Goal: Task Accomplishment & Management: Manage account settings

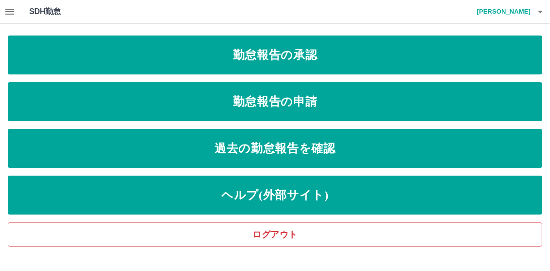
click at [10, 12] on icon "button" at bounding box center [10, 12] width 12 height 12
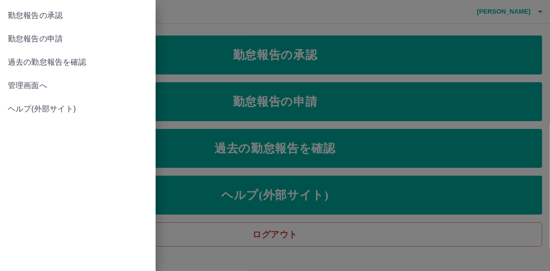
click at [14, 84] on span "管理画面へ" at bounding box center [78, 86] width 140 height 12
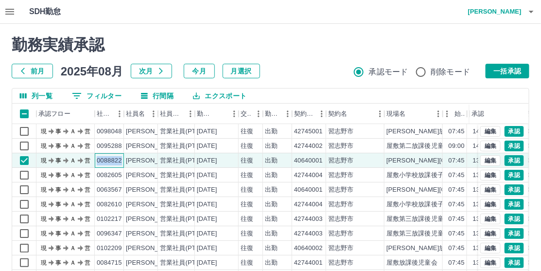
drag, startPoint x: 96, startPoint y: 159, endPoint x: 124, endPoint y: 160, distance: 27.7
click at [124, 160] on div "現 事 Ａ 営 0088822 [PERSON_NAME] 営業社員(PT契約) [DATE] 往復 出勤 40640001 [GEOGRAPHIC_DATA…" at bounding box center [320, 160] width 616 height 15
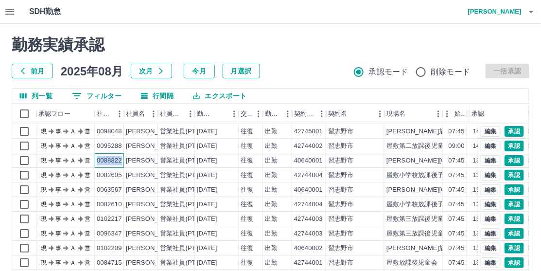
copy div "0088822"
click at [104, 97] on button "0 フィルター" at bounding box center [96, 95] width 65 height 15
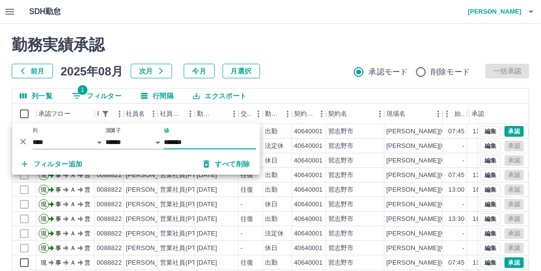
type input "*******"
click at [320, 64] on div "前月 2025年08月 次月 今月 月選択 承認モード 削除モード 一括承認" at bounding box center [271, 71] width 518 height 15
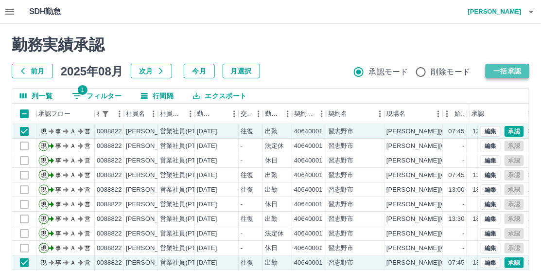
click at [508, 70] on button "一括承認" at bounding box center [508, 71] width 44 height 15
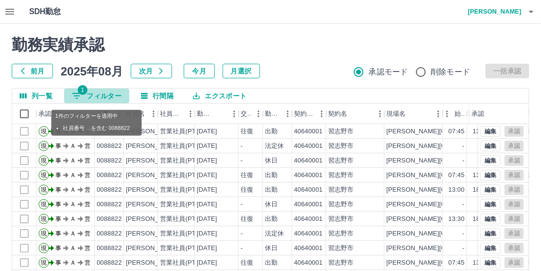
click at [101, 97] on button "1 フィルター" at bounding box center [96, 95] width 65 height 15
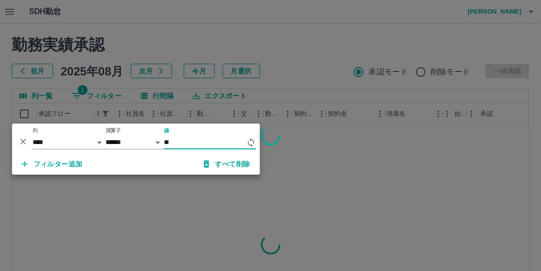
type input "*"
click at [310, 60] on div at bounding box center [270, 135] width 541 height 271
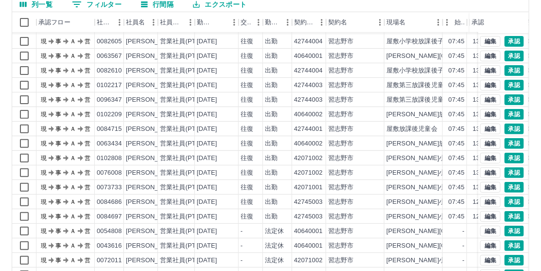
scroll to position [140, 0]
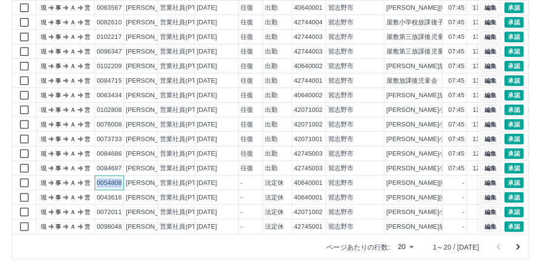
drag, startPoint x: 97, startPoint y: 175, endPoint x: 124, endPoint y: 175, distance: 26.7
click at [124, 176] on div "現 事 Ａ 営 0054808 [PERSON_NAME] 営業社員(PT契約) [DATE] - 法定休 40640001 [GEOGRAPHIC_DATA…" at bounding box center [320, 183] width 616 height 15
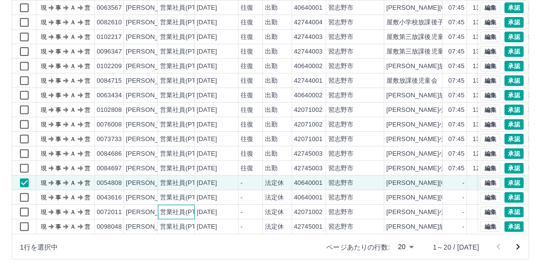
drag, startPoint x: 101, startPoint y: 175, endPoint x: 178, endPoint y: 196, distance: 79.7
click at [178, 205] on div "営業社員(PT契約)" at bounding box center [176, 212] width 37 height 15
drag, startPoint x: 97, startPoint y: 172, endPoint x: 105, endPoint y: 172, distance: 7.8
click at [123, 176] on div "0054808" at bounding box center [109, 183] width 29 height 15
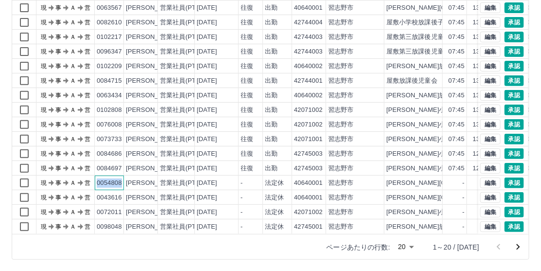
copy div "0054808"
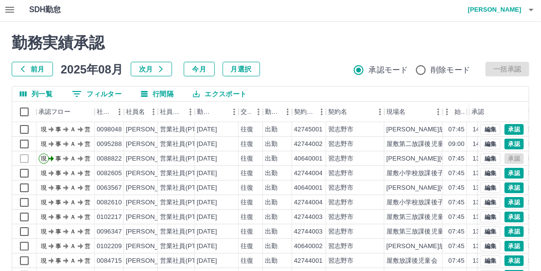
scroll to position [0, 0]
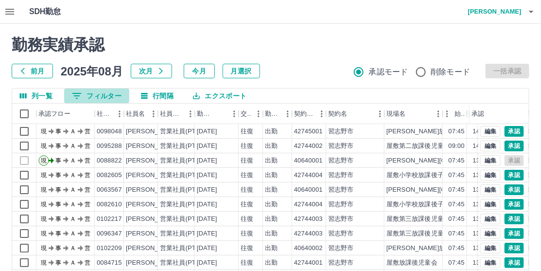
click at [103, 96] on button "0 フィルター" at bounding box center [96, 95] width 65 height 15
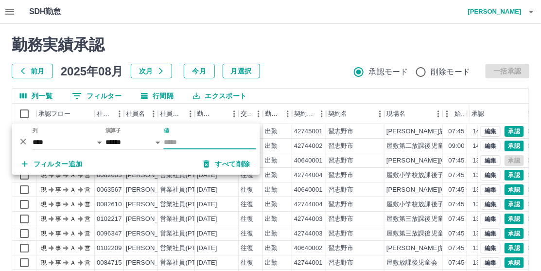
click at [171, 144] on input "値" at bounding box center [210, 142] width 92 height 14
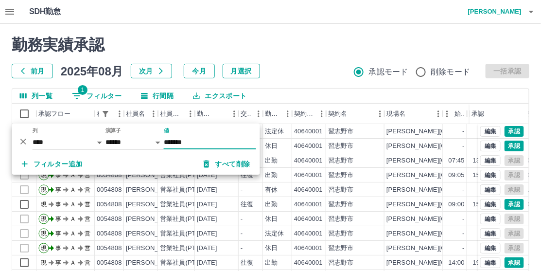
type input "*******"
click at [298, 37] on h2 "勤務実績承認" at bounding box center [271, 44] width 518 height 18
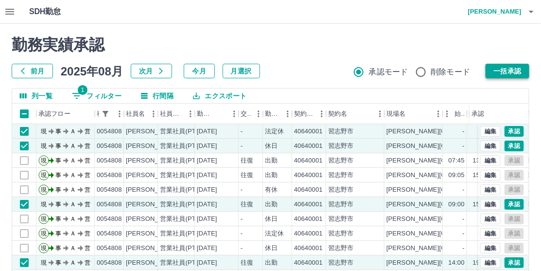
click at [502, 67] on button "一括承認" at bounding box center [508, 71] width 44 height 15
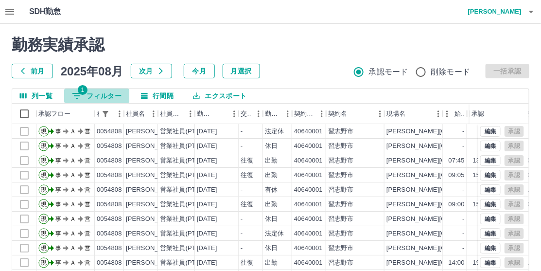
click at [105, 96] on button "1 フィルター" at bounding box center [96, 95] width 65 height 15
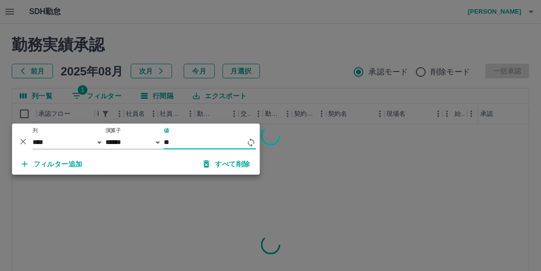
type input "*"
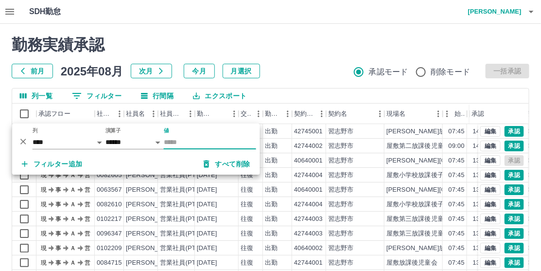
click at [291, 59] on div "勤務実績承認 前月 2025年08月 次月 今月 月選択 承認モード 削除モード 一括承認" at bounding box center [271, 56] width 518 height 43
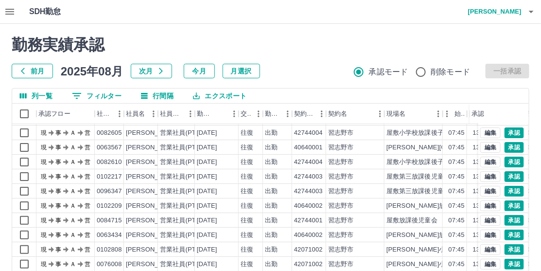
scroll to position [140, 0]
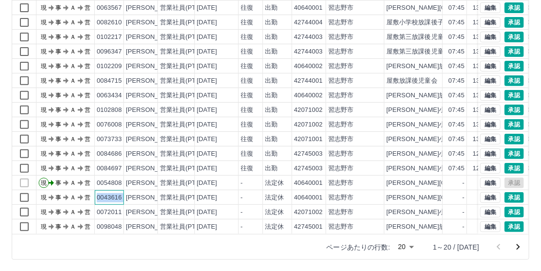
drag, startPoint x: 97, startPoint y: 187, endPoint x: 124, endPoint y: 187, distance: 27.7
click at [124, 190] on div "現 事 Ａ 営 0043616 [PERSON_NAME] 営業社員(PT契約) [DATE] - 法定休 40640001 [GEOGRAPHIC_DATA…" at bounding box center [320, 197] width 616 height 15
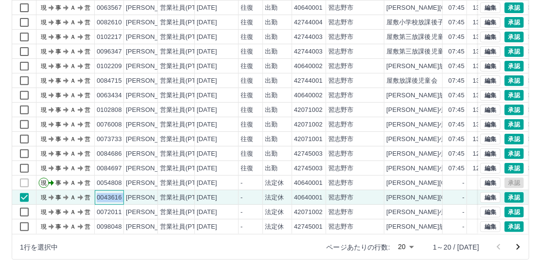
copy div "0043616"
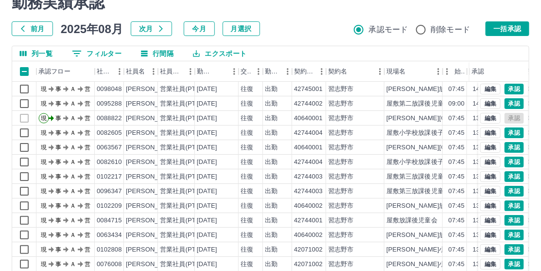
scroll to position [0, 0]
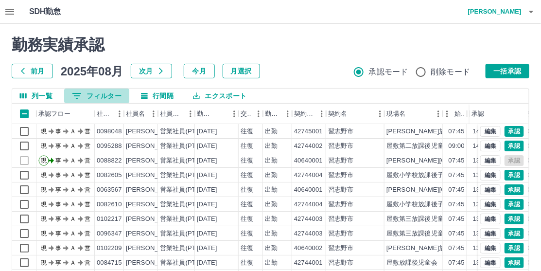
click at [95, 97] on button "0 フィルター" at bounding box center [96, 95] width 65 height 15
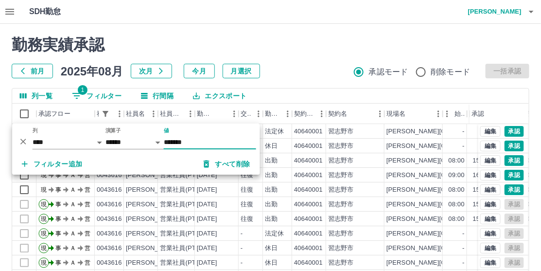
type input "*******"
click at [327, 42] on h2 "勤務実績承認" at bounding box center [271, 44] width 518 height 18
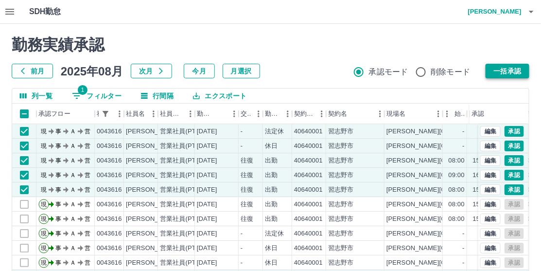
click at [500, 73] on button "一括承認" at bounding box center [508, 71] width 44 height 15
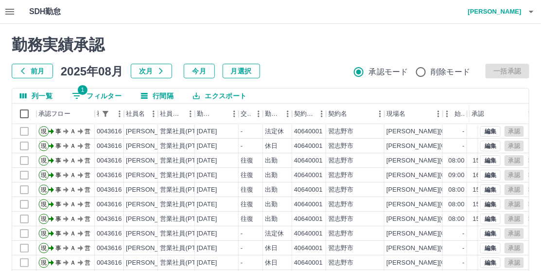
click at [100, 94] on button "1 フィルター" at bounding box center [96, 95] width 65 height 15
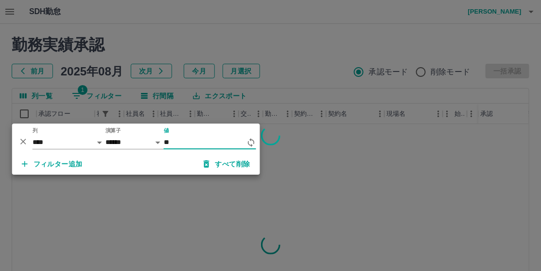
type input "*"
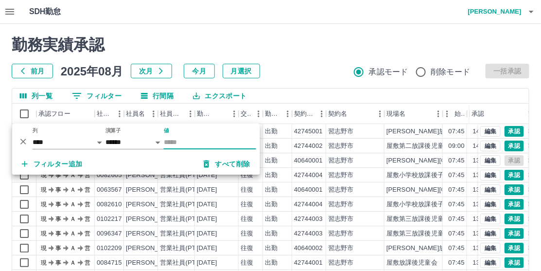
click at [317, 66] on div "前月 2025年08月 次月 今月 月選択 承認モード 削除モード 一括承認" at bounding box center [271, 71] width 518 height 15
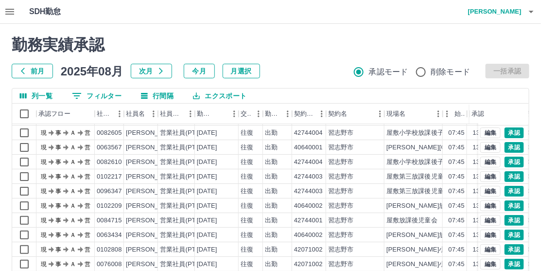
scroll to position [140, 0]
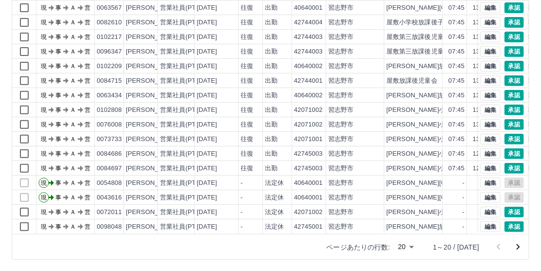
click at [519, 248] on icon "次のページへ" at bounding box center [519, 247] width 12 height 12
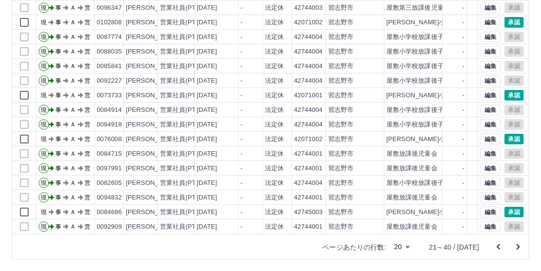
click at [521, 245] on icon "次のページへ" at bounding box center [519, 247] width 12 height 12
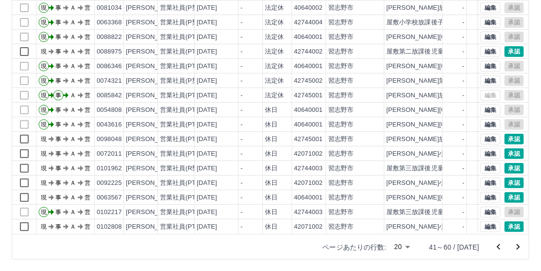
scroll to position [50, 0]
drag, startPoint x: 98, startPoint y: 187, endPoint x: 122, endPoint y: 187, distance: 24.3
click at [122, 190] on div "0063567" at bounding box center [109, 197] width 29 height 15
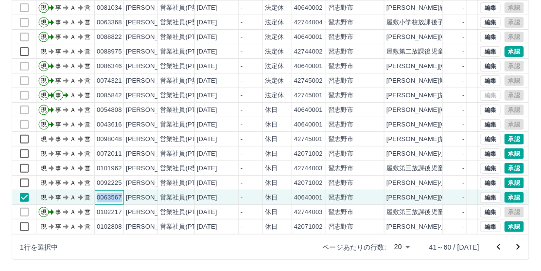
copy div "0063567"
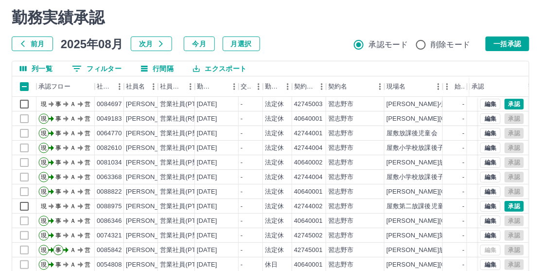
scroll to position [0, 0]
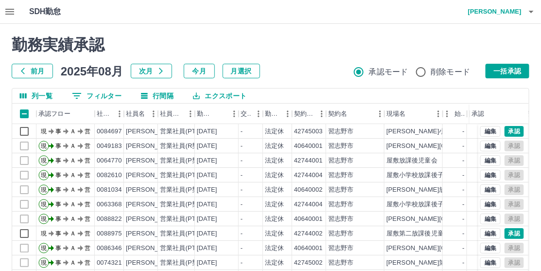
click at [104, 94] on button "0 フィルター" at bounding box center [96, 95] width 65 height 15
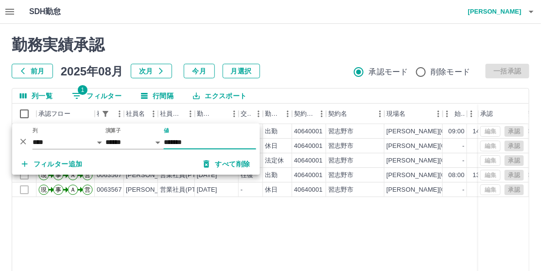
type input "*******"
click at [313, 47] on h2 "勤務実績承認" at bounding box center [271, 44] width 518 height 18
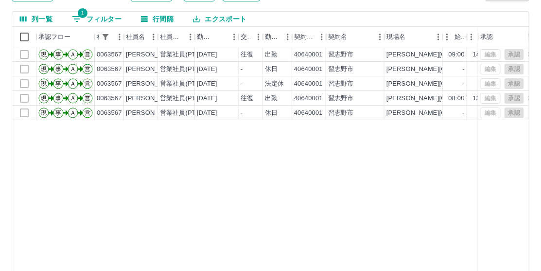
scroll to position [140, 0]
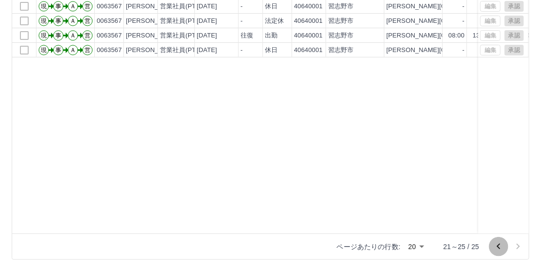
click at [498, 247] on icon "前のページへ" at bounding box center [499, 247] width 12 height 12
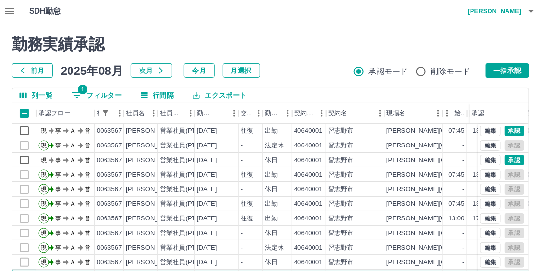
scroll to position [0, 0]
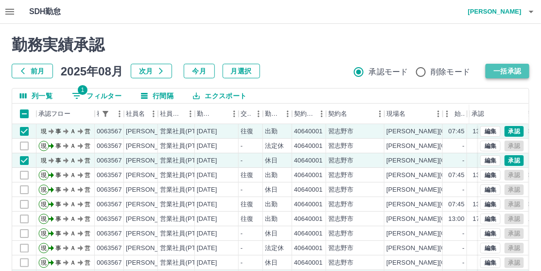
click at [511, 71] on button "一括承認" at bounding box center [508, 71] width 44 height 15
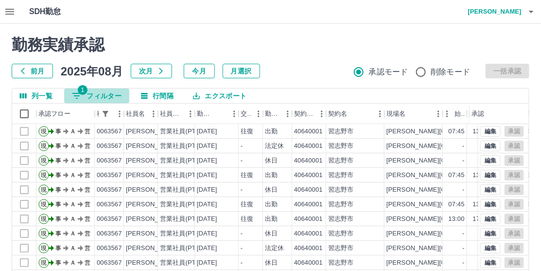
click at [97, 94] on button "1 フィルター" at bounding box center [96, 95] width 65 height 15
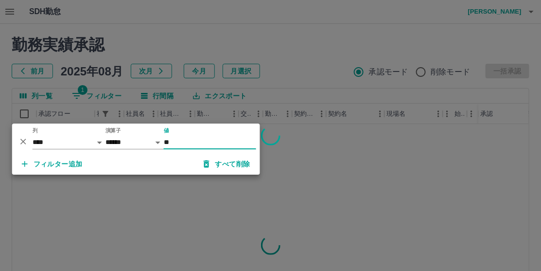
type input "*"
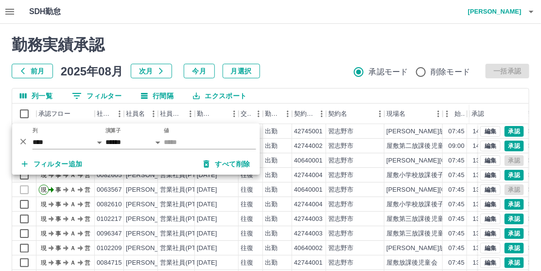
click at [307, 49] on h2 "勤務実績承認" at bounding box center [271, 44] width 518 height 18
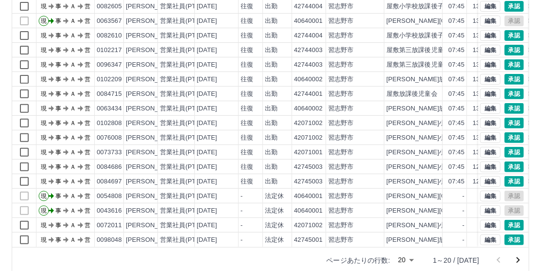
scroll to position [140, 0]
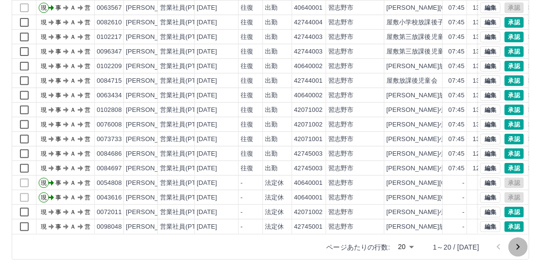
click at [520, 247] on icon "次のページへ" at bounding box center [518, 247] width 3 height 6
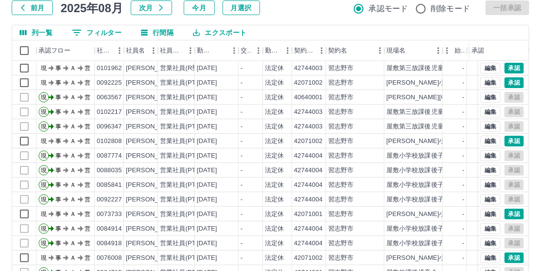
scroll to position [0, 0]
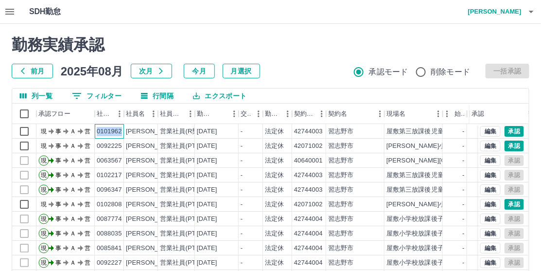
drag, startPoint x: 96, startPoint y: 131, endPoint x: 121, endPoint y: 132, distance: 24.3
click at [121, 132] on div "0101962" at bounding box center [109, 131] width 25 height 9
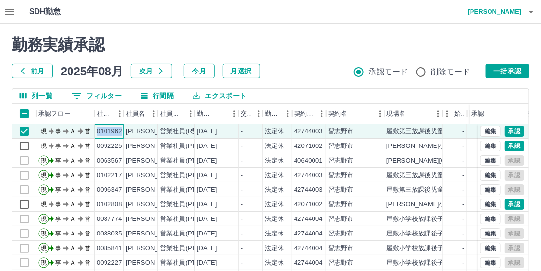
copy div "0101962"
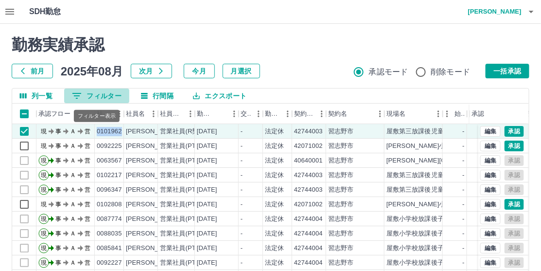
click at [106, 96] on button "0 フィルター" at bounding box center [96, 95] width 65 height 15
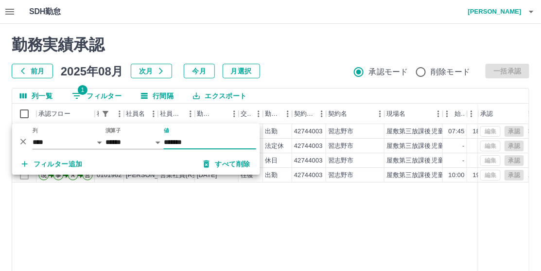
type input "*******"
click at [310, 52] on h2 "勤務実績承認" at bounding box center [271, 44] width 518 height 18
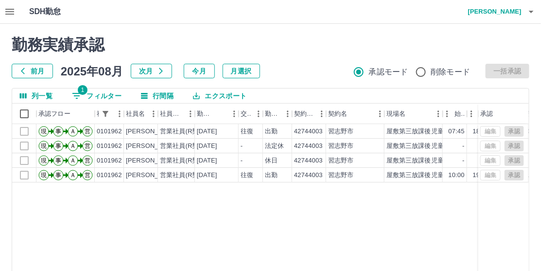
scroll to position [140, 0]
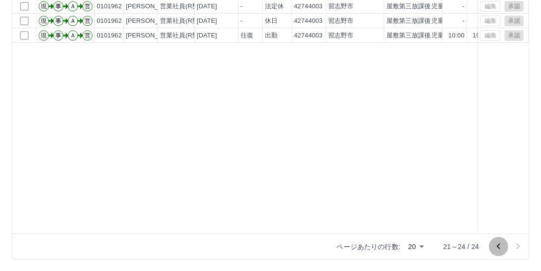
click at [496, 248] on icon "前のページへ" at bounding box center [499, 247] width 12 height 12
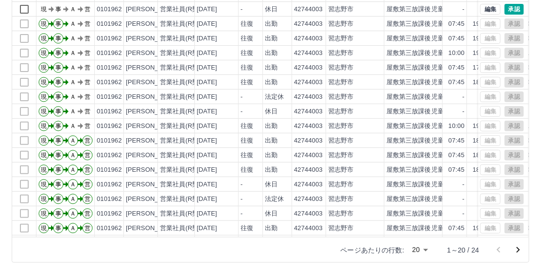
scroll to position [42, 0]
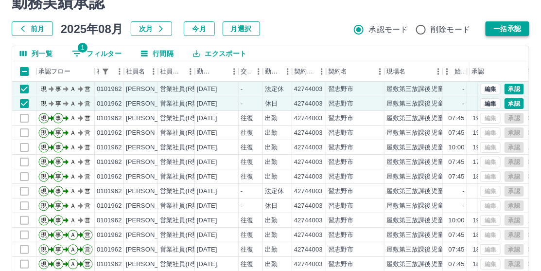
click at [507, 28] on button "一括承認" at bounding box center [508, 28] width 44 height 15
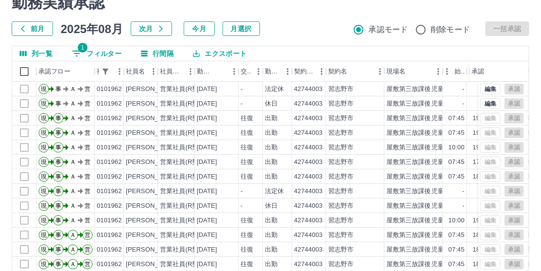
click at [297, 24] on div "前月 2025年08月 次月 今月 月選択 承認モード 削除モード 一括承認" at bounding box center [271, 28] width 518 height 15
click at [109, 53] on button "1 フィルター" at bounding box center [96, 53] width 65 height 15
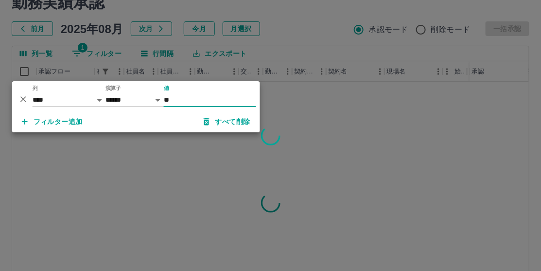
type input "*"
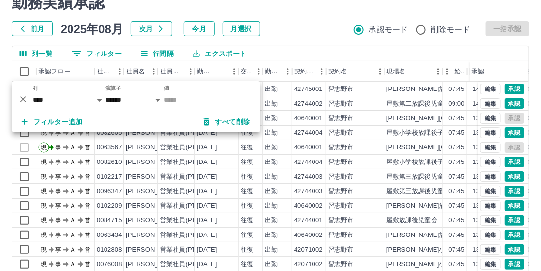
click at [323, 35] on div "前月 2025年08月 次月 今月 月選択 承認モード 削除モード 一括承認" at bounding box center [271, 28] width 518 height 15
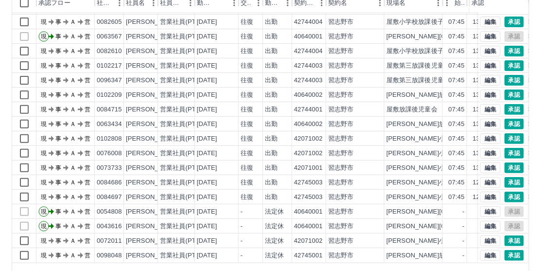
scroll to position [140, 0]
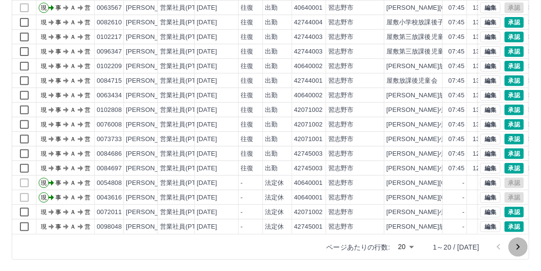
click at [519, 246] on icon "次のページへ" at bounding box center [518, 247] width 3 height 6
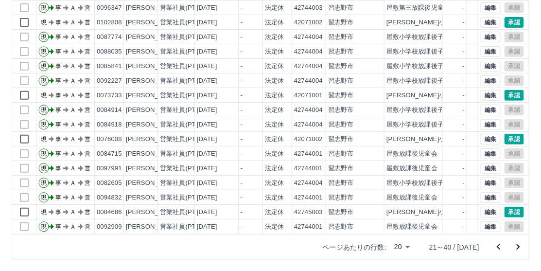
scroll to position [50, 0]
click at [519, 247] on icon "次のページへ" at bounding box center [518, 247] width 3 height 6
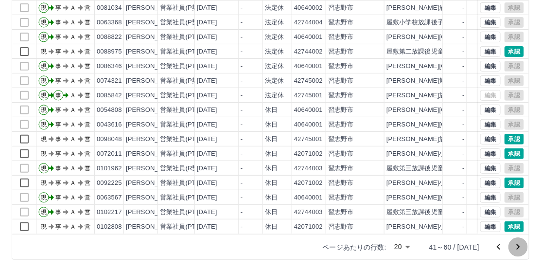
click at [516, 247] on icon "次のページへ" at bounding box center [519, 247] width 12 height 12
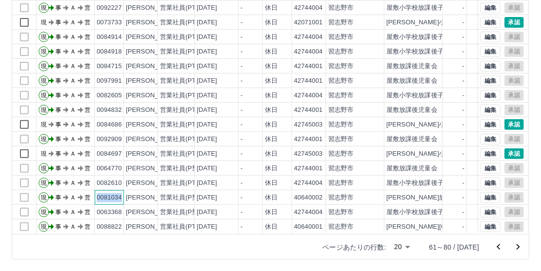
drag, startPoint x: 97, startPoint y: 188, endPoint x: 122, endPoint y: 189, distance: 25.3
click at [122, 190] on div "0081034" at bounding box center [109, 197] width 29 height 15
copy div "0081034"
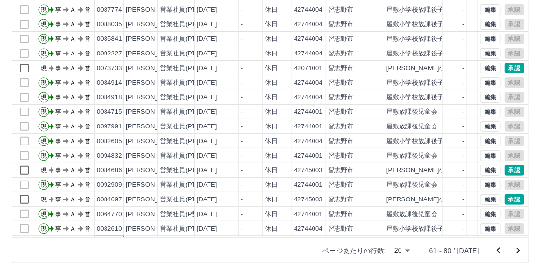
scroll to position [0, 0]
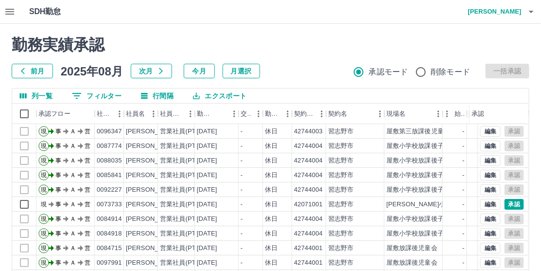
click at [104, 98] on button "0 フィルター" at bounding box center [96, 95] width 65 height 15
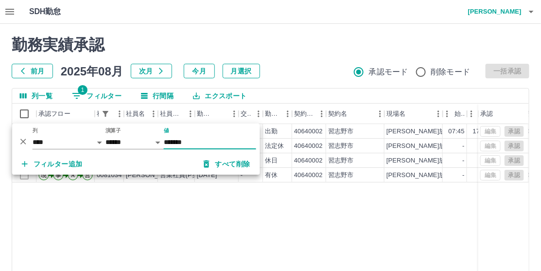
type input "*******"
click at [337, 40] on h2 "勤務実績承認" at bounding box center [271, 44] width 518 height 18
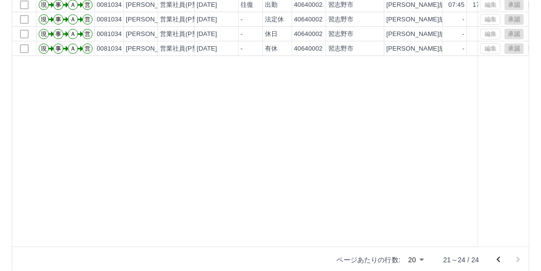
scroll to position [140, 0]
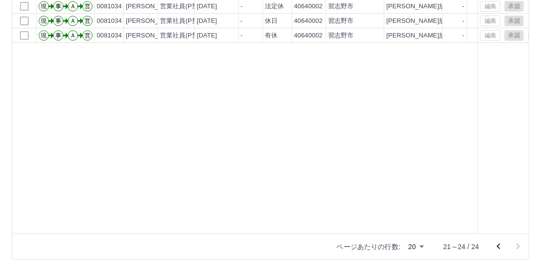
click at [498, 246] on icon "前のページへ" at bounding box center [498, 247] width 3 height 6
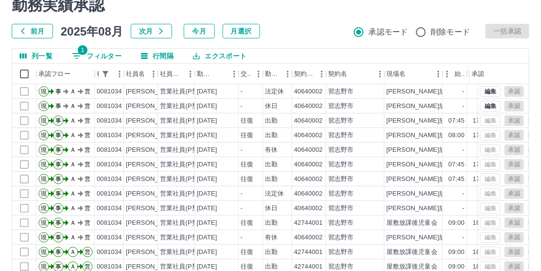
scroll to position [0, 0]
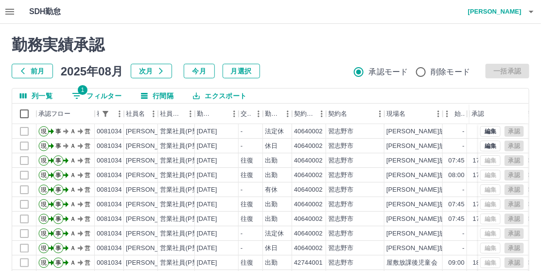
click at [97, 98] on button "1 フィルター" at bounding box center [96, 95] width 65 height 15
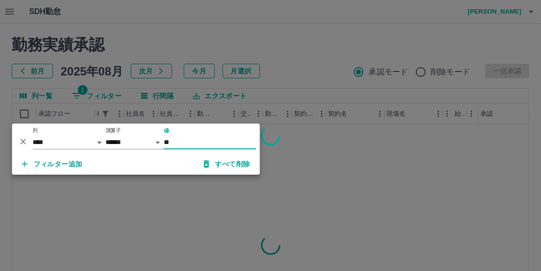
type input "*"
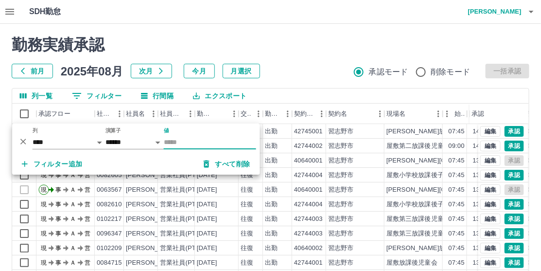
click at [283, 55] on div "勤務実績承認 前月 2025年08月 次月 今月 月選択 承認モード 削除モード 一括承認" at bounding box center [271, 56] width 518 height 43
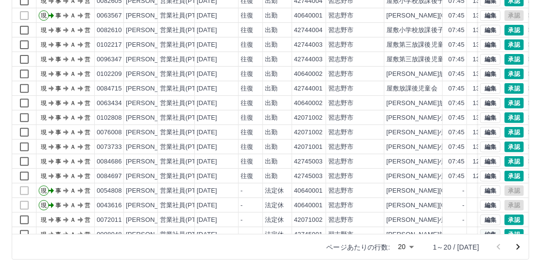
scroll to position [49, 0]
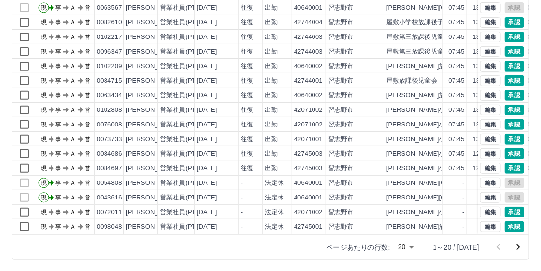
click at [519, 245] on icon "次のページへ" at bounding box center [518, 247] width 3 height 6
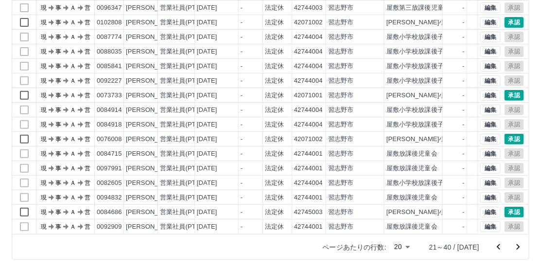
scroll to position [0, 0]
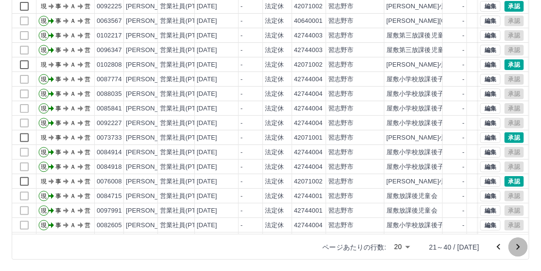
click at [519, 245] on icon "次のページへ" at bounding box center [518, 247] width 3 height 6
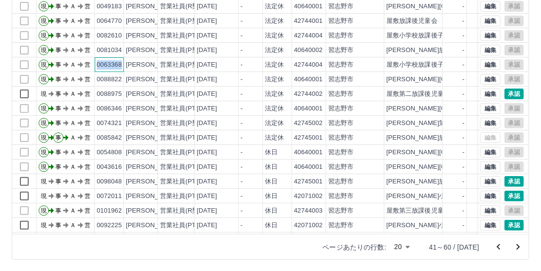
drag, startPoint x: 96, startPoint y: 63, endPoint x: 121, endPoint y: 65, distance: 24.9
click at [121, 65] on div "0063368" at bounding box center [109, 64] width 25 height 9
copy div "0063368"
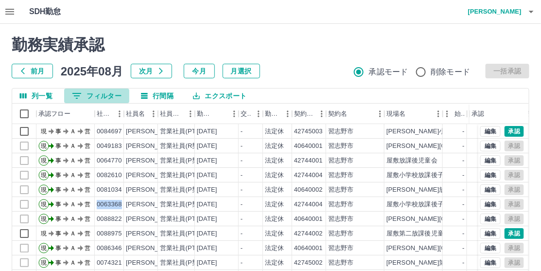
click at [98, 94] on button "0 フィルター" at bounding box center [96, 95] width 65 height 15
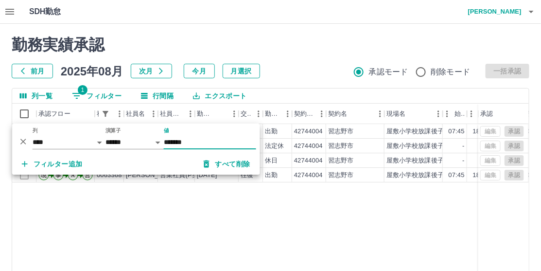
type input "*******"
click at [314, 44] on h2 "勤務実績承認" at bounding box center [271, 44] width 518 height 18
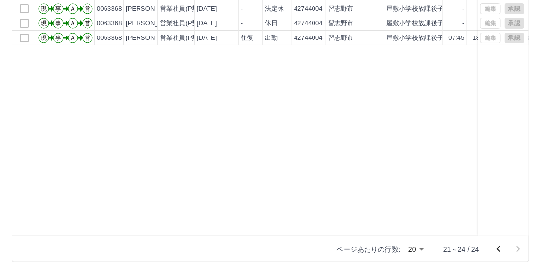
scroll to position [140, 0]
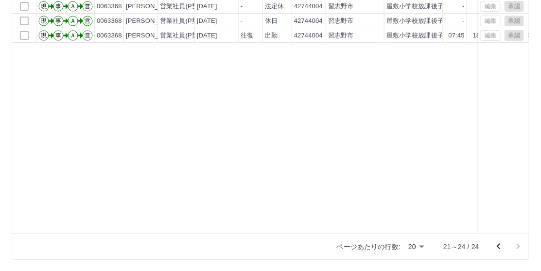
click at [500, 245] on icon "前のページへ" at bounding box center [498, 247] width 3 height 6
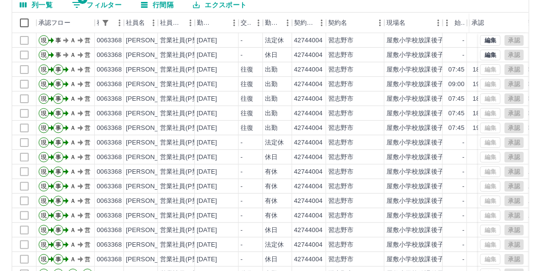
scroll to position [42, 0]
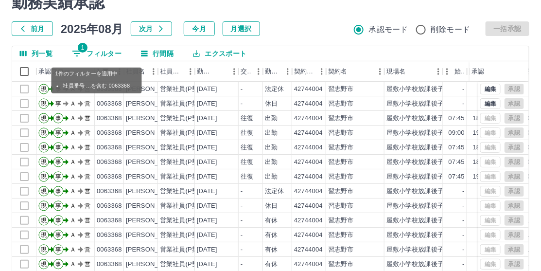
click at [95, 49] on button "1 フィルター" at bounding box center [96, 53] width 65 height 15
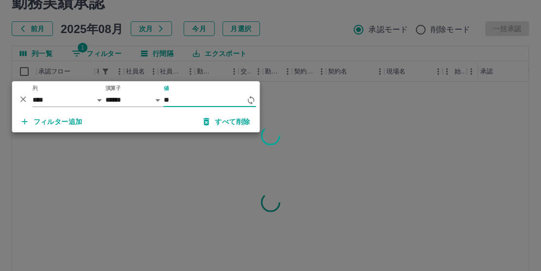
type input "*"
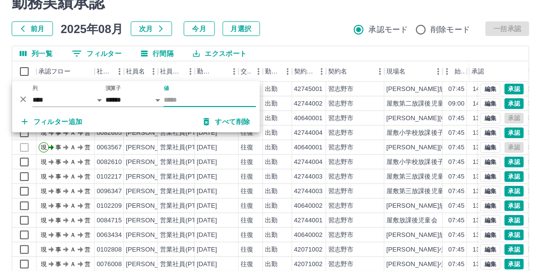
click at [288, 19] on div "勤務実績承認 前月 2025年08月 次月 今月 月選択 承認モード 削除モード 一括承認" at bounding box center [271, 14] width 518 height 43
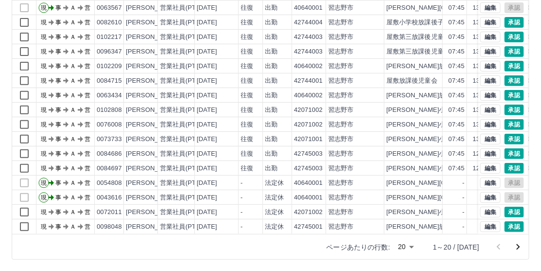
scroll to position [140, 0]
click at [515, 246] on icon "次のページへ" at bounding box center [519, 247] width 12 height 12
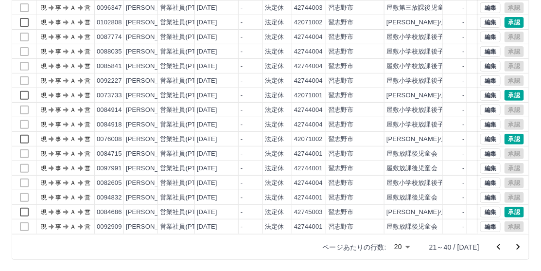
scroll to position [0, 0]
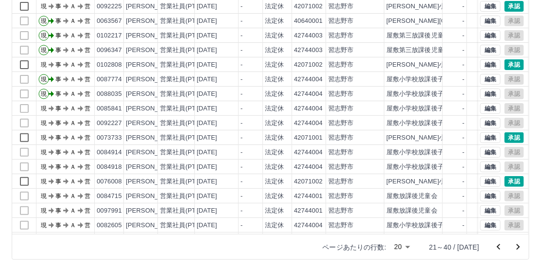
click at [515, 246] on icon "次のページへ" at bounding box center [519, 247] width 12 height 12
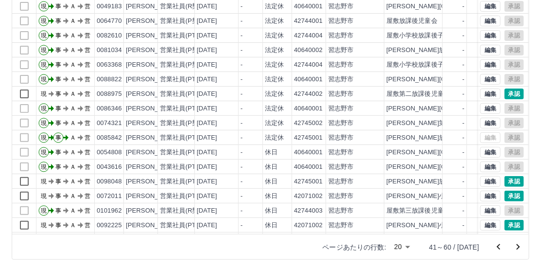
scroll to position [50, 0]
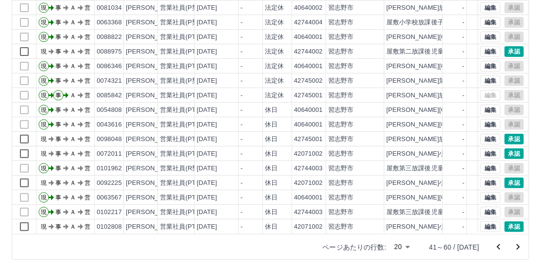
drag, startPoint x: 516, startPoint y: 245, endPoint x: 490, endPoint y: 231, distance: 29.6
click at [516, 245] on icon "次のページへ" at bounding box center [519, 247] width 12 height 12
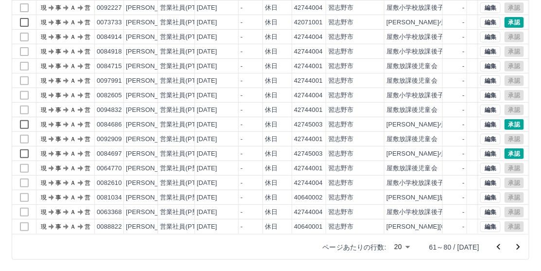
scroll to position [0, 0]
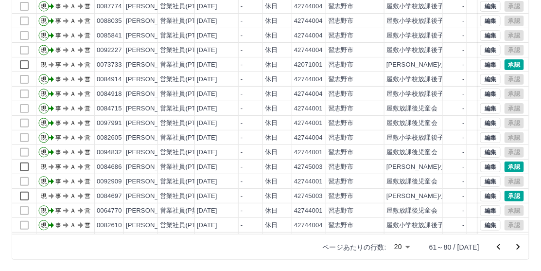
click at [519, 247] on icon "次のページへ" at bounding box center [519, 247] width 12 height 12
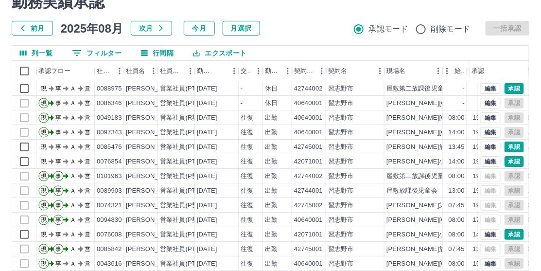
scroll to position [42, 0]
drag, startPoint x: 97, startPoint y: 131, endPoint x: 125, endPoint y: 131, distance: 28.2
click at [125, 131] on div "現 事 Ａ 営 0097343 [PERSON_NAME] 営業社員(PT契約) [DATE] 往復 出勤 40640001 [GEOGRAPHIC_DATA…" at bounding box center [320, 132] width 616 height 15
copy div "0097343"
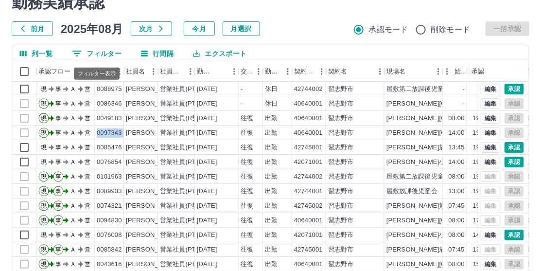
click at [103, 54] on button "0 フィルター" at bounding box center [96, 53] width 65 height 15
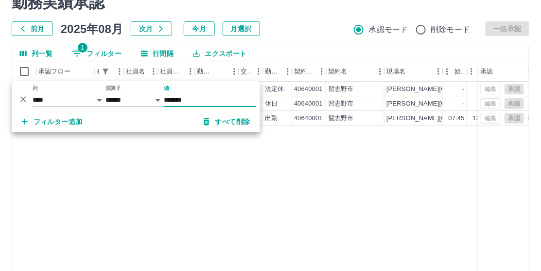
type input "*******"
click at [291, 22] on div "前月 2025年08月 次月 今月 月選択 承認モード 削除モード 一括承認" at bounding box center [271, 28] width 518 height 15
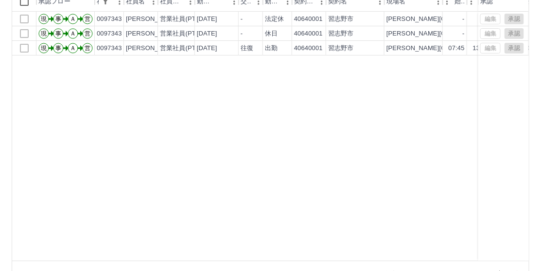
scroll to position [140, 0]
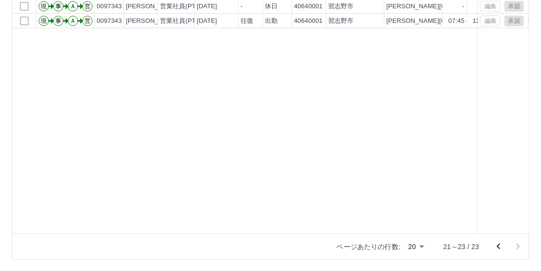
click at [498, 247] on icon "前のページへ" at bounding box center [499, 247] width 12 height 12
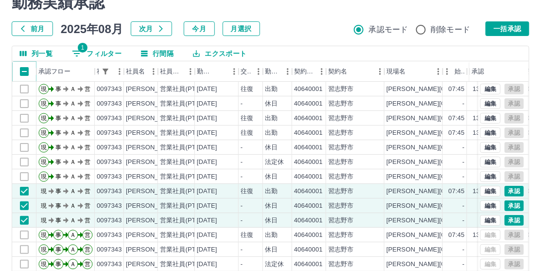
scroll to position [1, 0]
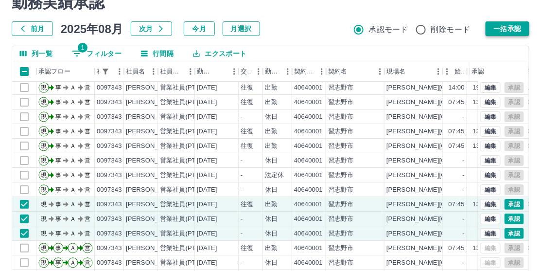
click at [514, 32] on button "一括承認" at bounding box center [508, 28] width 44 height 15
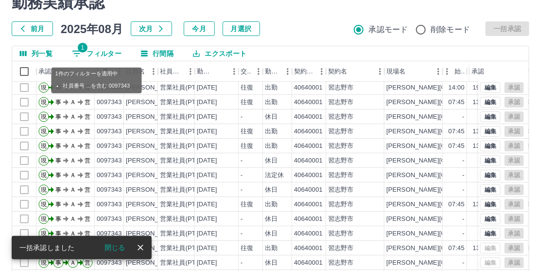
click at [106, 55] on button "1 フィルター" at bounding box center [96, 53] width 65 height 15
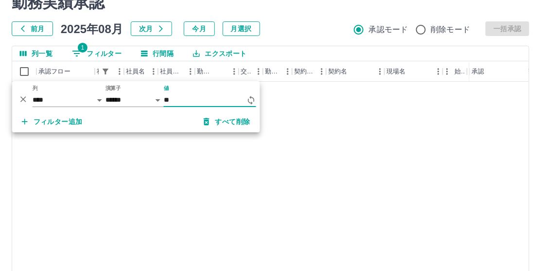
type input "*"
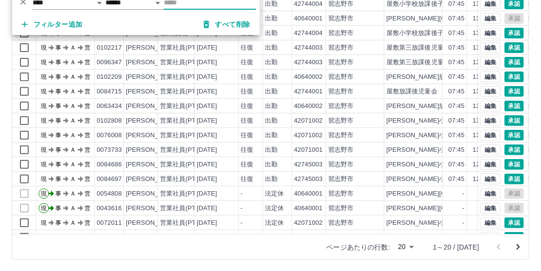
scroll to position [50, 0]
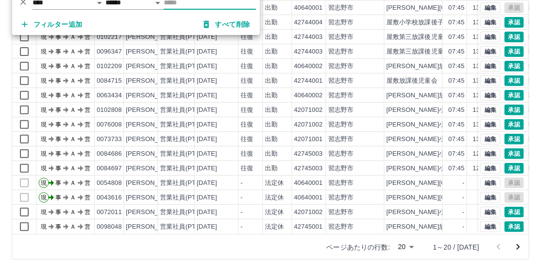
click at [516, 248] on icon "次のページへ" at bounding box center [519, 247] width 12 height 12
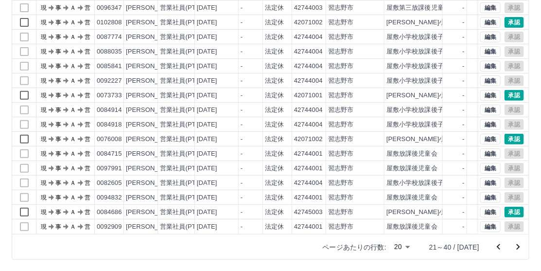
scroll to position [0, 0]
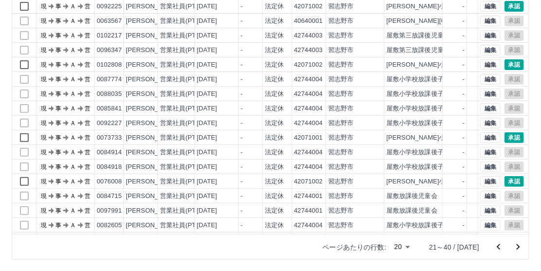
click at [516, 248] on icon "次のページへ" at bounding box center [519, 247] width 12 height 12
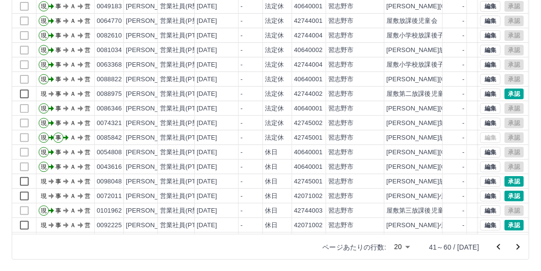
drag, startPoint x: 520, startPoint y: 244, endPoint x: 0, endPoint y: 70, distance: 548.2
click at [520, 244] on icon "次のページへ" at bounding box center [519, 247] width 12 height 12
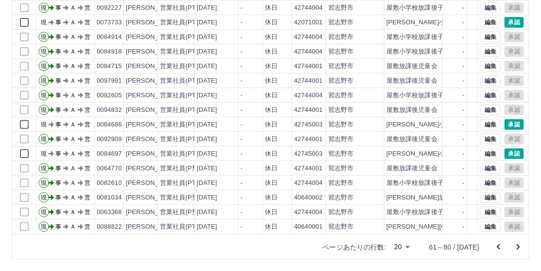
scroll to position [50, 0]
click at [518, 243] on icon "次のページへ" at bounding box center [519, 247] width 12 height 12
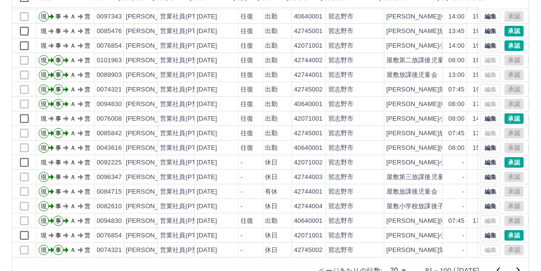
scroll to position [140, 0]
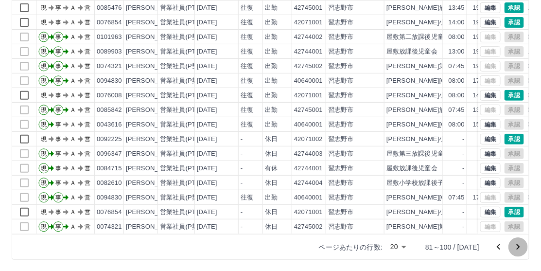
click at [519, 241] on icon "次のページへ" at bounding box center [519, 247] width 12 height 12
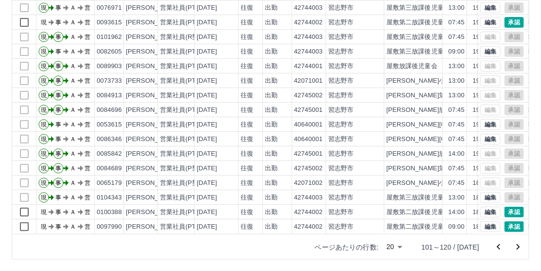
click at [515, 243] on icon "次のページへ" at bounding box center [519, 247] width 12 height 12
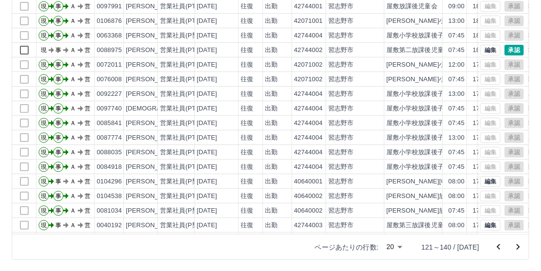
scroll to position [50, 0]
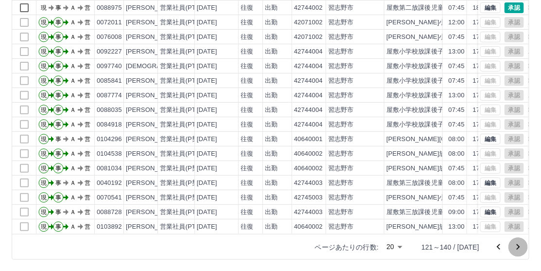
click at [518, 252] on icon "次のページへ" at bounding box center [519, 247] width 12 height 12
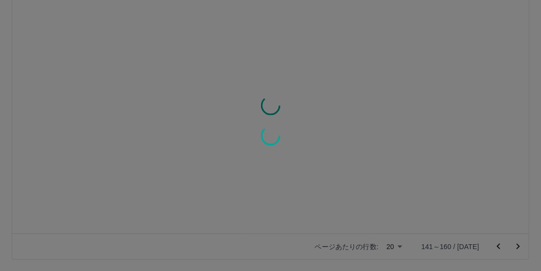
scroll to position [0, 0]
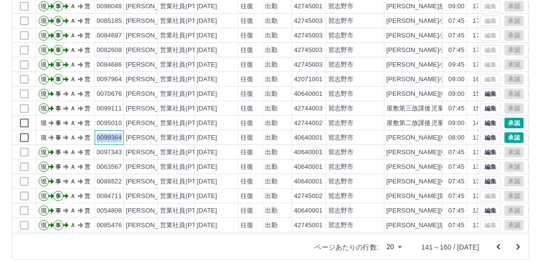
drag, startPoint x: 96, startPoint y: 137, endPoint x: 118, endPoint y: 135, distance: 21.5
click at [123, 135] on div "0099364" at bounding box center [109, 137] width 29 height 15
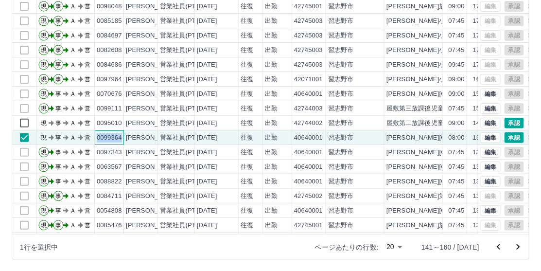
copy div "0099364"
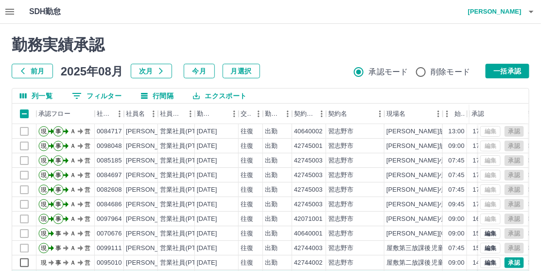
click at [90, 95] on button "0 フィルター" at bounding box center [96, 95] width 65 height 15
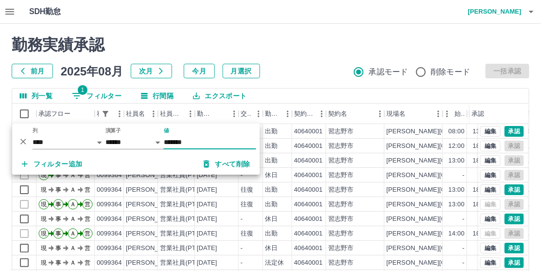
type input "*******"
click at [281, 18] on div "SDH勤怠 [PERSON_NAME]" at bounding box center [270, 12] width 541 height 24
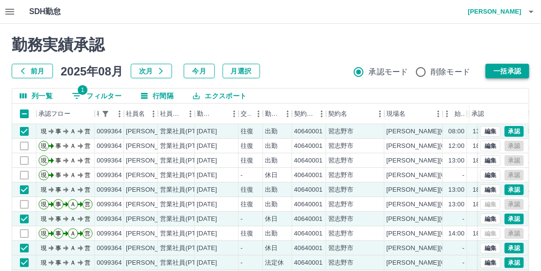
click at [509, 73] on button "一括承認" at bounding box center [508, 71] width 44 height 15
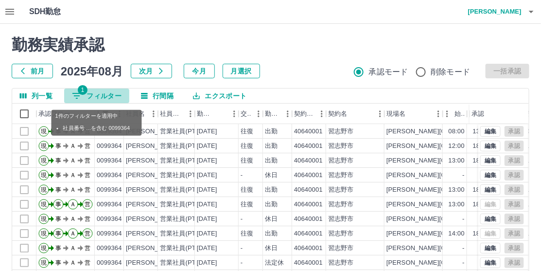
click at [99, 97] on button "1 フィルター" at bounding box center [96, 95] width 65 height 15
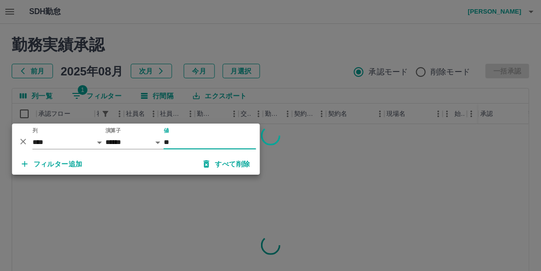
type input "*"
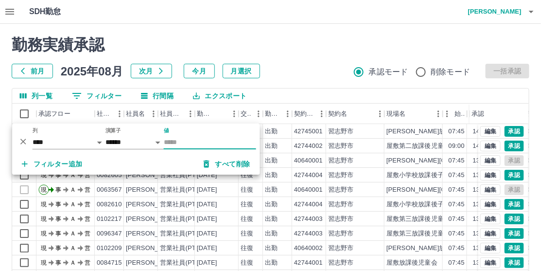
click at [281, 46] on h2 "勤務実績承認" at bounding box center [271, 44] width 518 height 18
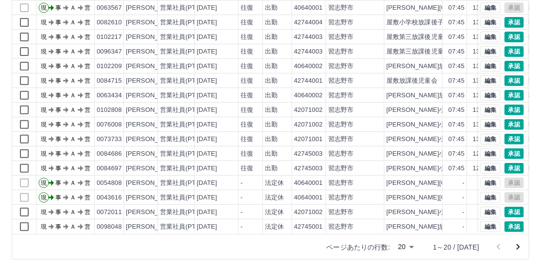
scroll to position [50, 0]
click at [419, 246] on body "SDH勤怠 [PERSON_NAME] 勤務実績承認 前月 [DATE] 次月 今月 月選択 承認モード 削除モード 一括承認 列一覧 0 フィルター 行間隔…" at bounding box center [270, 65] width 541 height 411
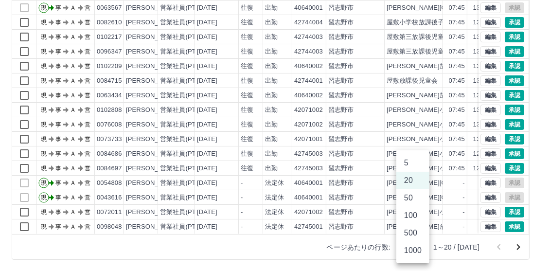
click at [412, 212] on li "100" at bounding box center [412, 216] width 33 height 18
type input "***"
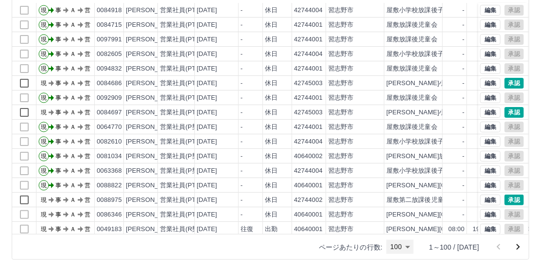
scroll to position [1021, 0]
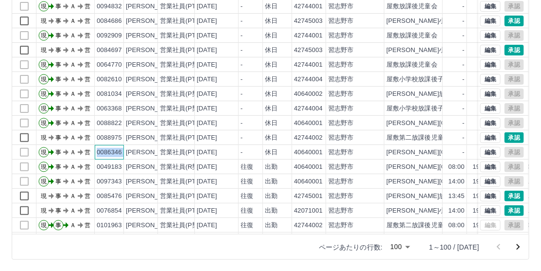
drag, startPoint x: 98, startPoint y: 151, endPoint x: 125, endPoint y: 151, distance: 27.2
click at [125, 151] on div "現 事 Ａ 営 0086346 [PERSON_NAME] 営業社員(PT契約) [DATE] - 休日 40640001 [GEOGRAPHIC_DATA]…" at bounding box center [320, 152] width 616 height 15
copy div "0086346"
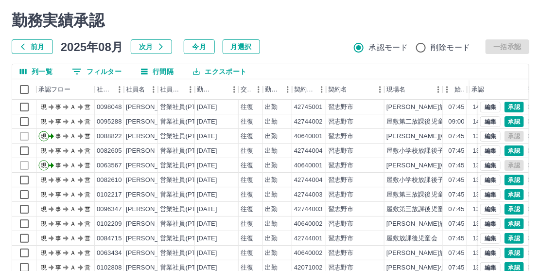
scroll to position [0, 0]
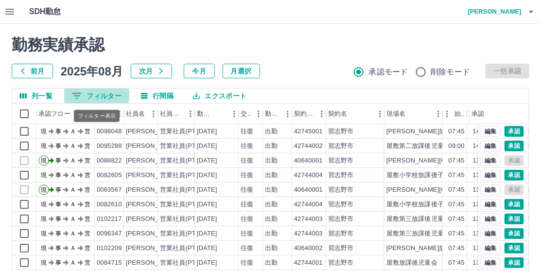
click at [94, 90] on button "0 フィルター" at bounding box center [96, 95] width 65 height 15
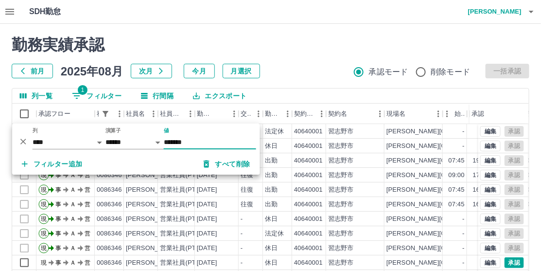
type input "*******"
click at [291, 41] on h2 "勤務実績承認" at bounding box center [271, 44] width 518 height 18
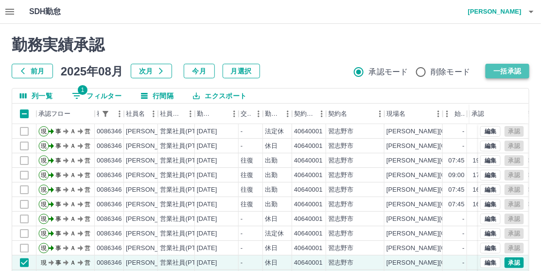
click at [508, 69] on button "一括承認" at bounding box center [508, 71] width 44 height 15
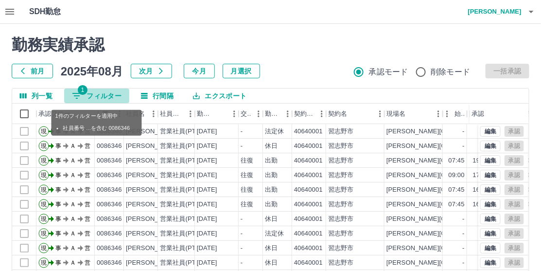
click at [101, 96] on button "1 フィルター" at bounding box center [96, 95] width 65 height 15
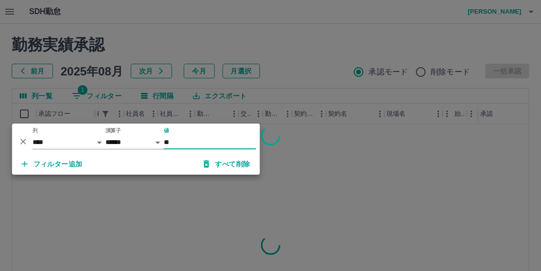
type input "*"
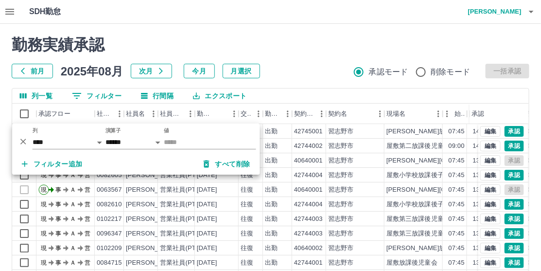
click at [304, 54] on div "勤務実績承認 前月 2025年08月 次月 今月 月選択 承認モード 削除モード 一括承認" at bounding box center [271, 56] width 518 height 43
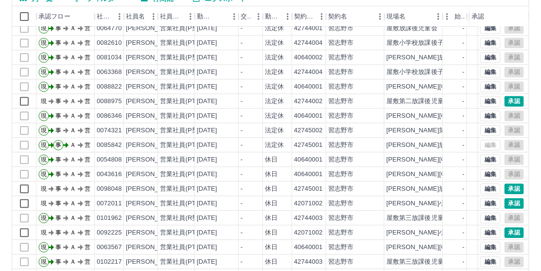
scroll to position [632, 0]
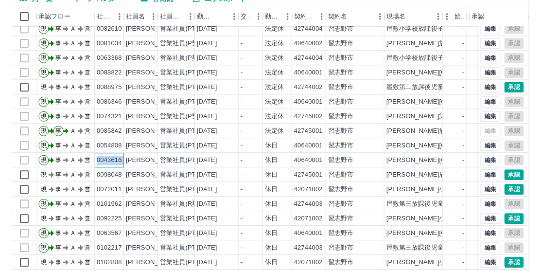
drag, startPoint x: 97, startPoint y: 159, endPoint x: 124, endPoint y: 159, distance: 26.3
click at [124, 159] on div "現 事 Ａ 営 0043616 [PERSON_NAME] 営業社員(PT契約) [DATE] - 休日 40640001 [GEOGRAPHIC_DATA]…" at bounding box center [320, 160] width 616 height 15
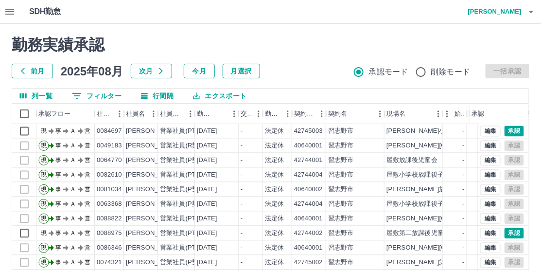
scroll to position [0, 0]
click at [105, 96] on button "0 フィルター" at bounding box center [96, 95] width 65 height 15
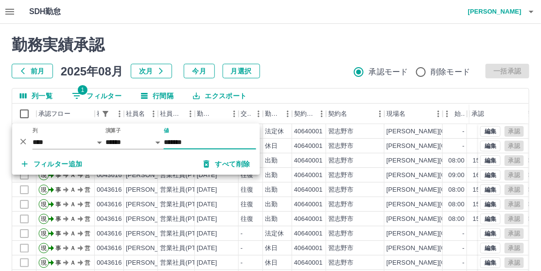
type input "*******"
click at [307, 58] on div "勤務実績承認 前月 2025年08月 次月 今月 月選択 承認モード 削除モード 一括承認" at bounding box center [271, 56] width 518 height 43
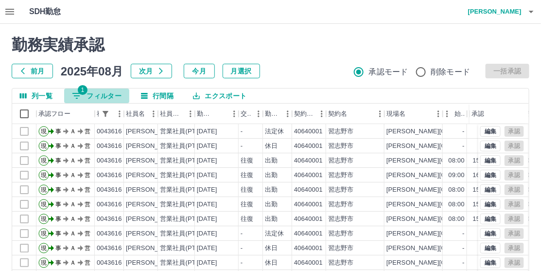
click at [99, 97] on button "1 フィルター" at bounding box center [96, 95] width 65 height 15
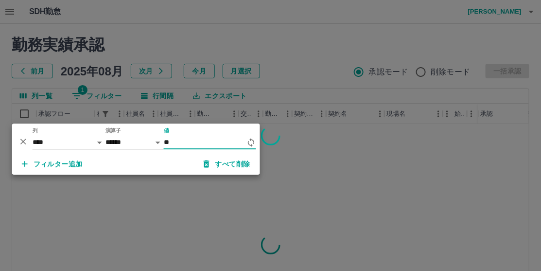
type input "*"
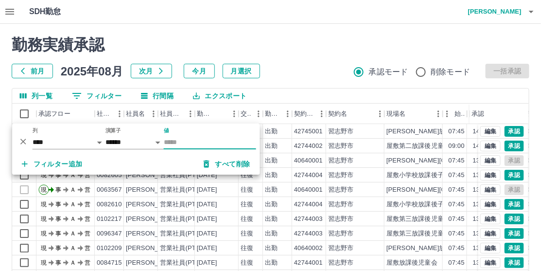
click at [313, 55] on div "勤務実績承認 前月 2025年08月 次月 今月 月選択 承認モード 削除モード 一括承認" at bounding box center [271, 56] width 518 height 43
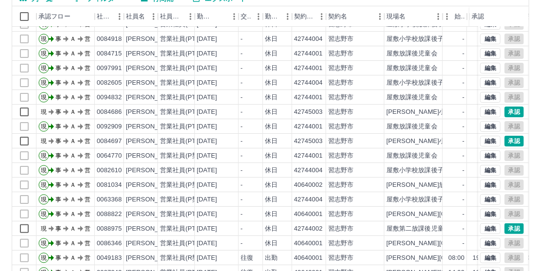
scroll to position [1021, 0]
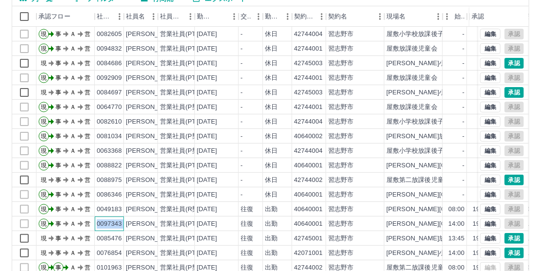
drag, startPoint x: 97, startPoint y: 222, endPoint x: 124, endPoint y: 224, distance: 27.3
click at [124, 224] on div "現 事 Ａ 営 0097343 [PERSON_NAME] 営業社員(PT契約) [DATE] 往復 出勤 40640001 [GEOGRAPHIC_DATA…" at bounding box center [320, 223] width 616 height 15
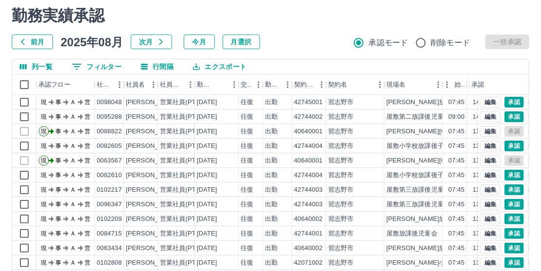
scroll to position [0, 0]
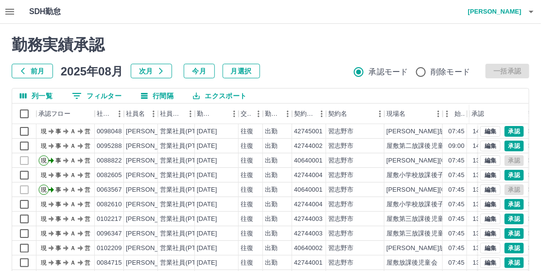
click at [97, 95] on button "0 フィルター" at bounding box center [96, 95] width 65 height 15
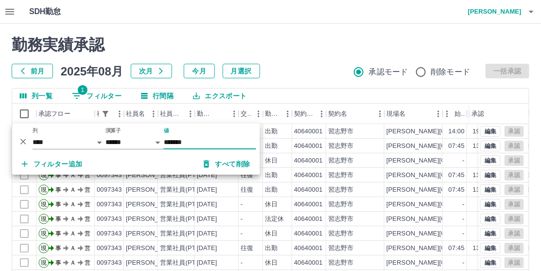
type input "*******"
click at [300, 66] on div "前月 2025年08月 次月 今月 月選択 承認モード 削除モード 一括承認" at bounding box center [271, 71] width 518 height 15
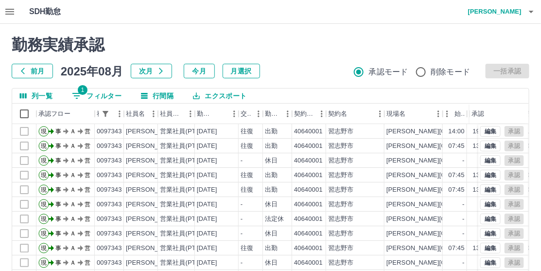
click at [97, 98] on button "1 フィルター" at bounding box center [96, 95] width 65 height 15
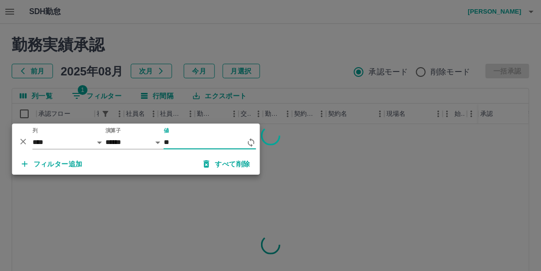
type input "*"
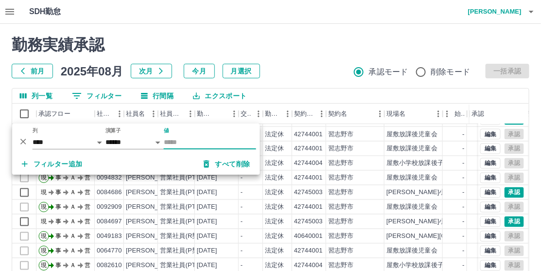
scroll to position [535, 0]
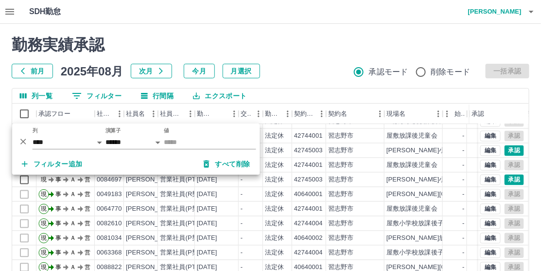
click at [300, 73] on div "前月 2025年08月 次月 今月 月選択 承認モード 削除モード 一括承認" at bounding box center [271, 71] width 518 height 15
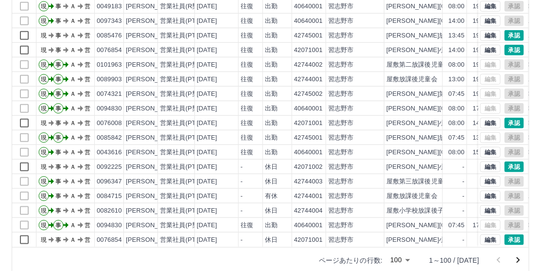
scroll to position [140, 0]
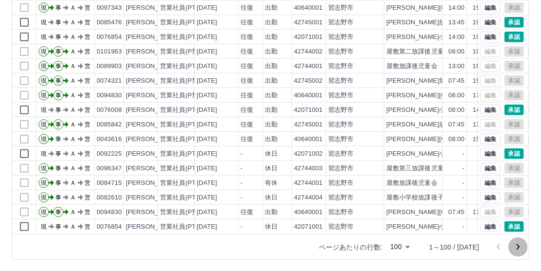
click at [522, 247] on icon "次のページへ" at bounding box center [519, 247] width 12 height 12
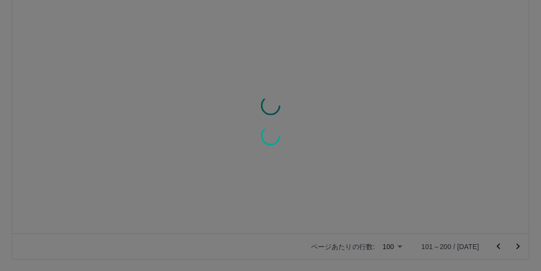
scroll to position [0, 0]
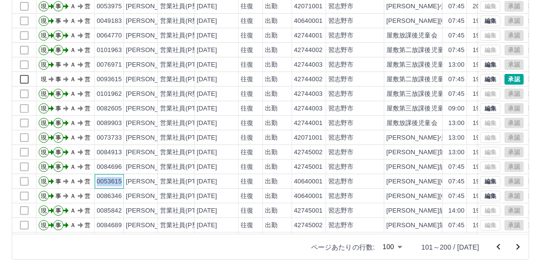
drag, startPoint x: 96, startPoint y: 180, endPoint x: 121, endPoint y: 182, distance: 24.9
click at [121, 182] on div "0053615" at bounding box center [109, 181] width 29 height 15
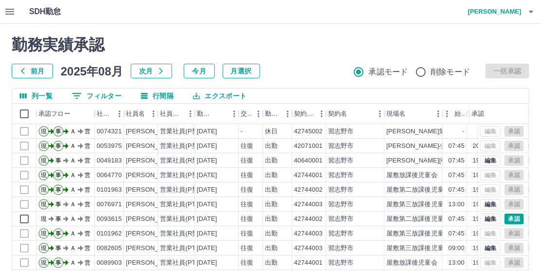
drag, startPoint x: 101, startPoint y: 96, endPoint x: 129, endPoint y: 98, distance: 28.3
click at [101, 96] on button "0 フィルター" at bounding box center [96, 95] width 65 height 15
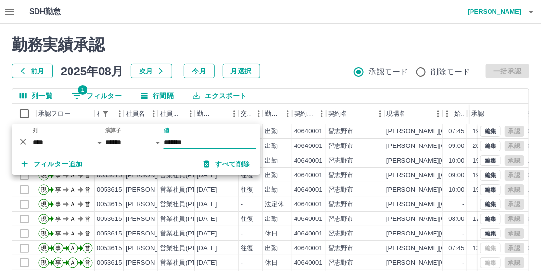
type input "*******"
click at [312, 69] on div "前月 2025年08月 次月 今月 月選択 承認モード 削除モード 一括承認" at bounding box center [271, 71] width 518 height 15
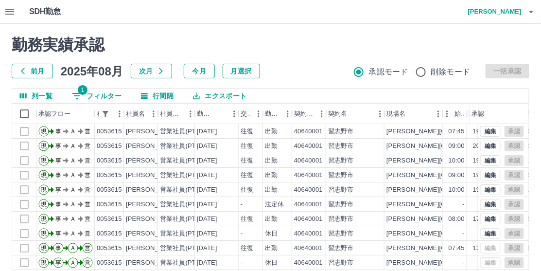
click at [106, 98] on button "1 フィルター" at bounding box center [96, 95] width 65 height 15
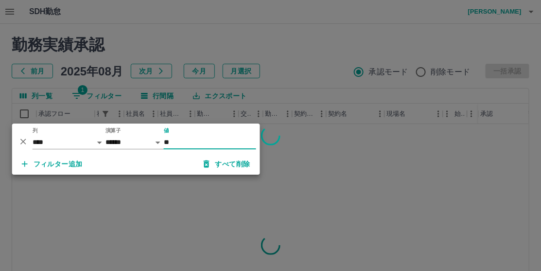
type input "*"
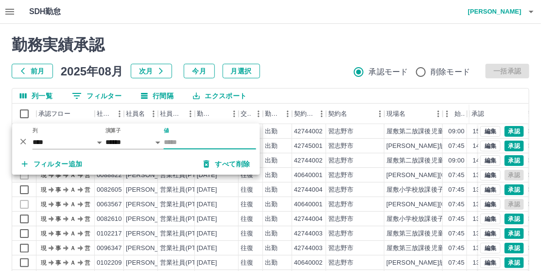
click at [286, 66] on div "前月 2025年08月 次月 今月 月選択 承認モード 削除モード 一括承認" at bounding box center [271, 71] width 518 height 15
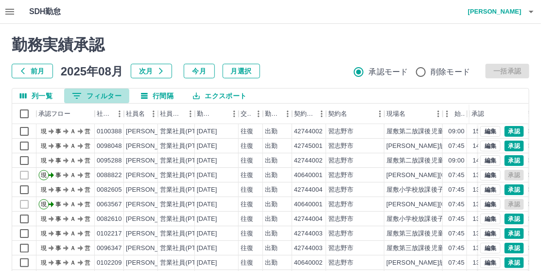
click at [109, 100] on button "0 フィルター" at bounding box center [96, 95] width 65 height 15
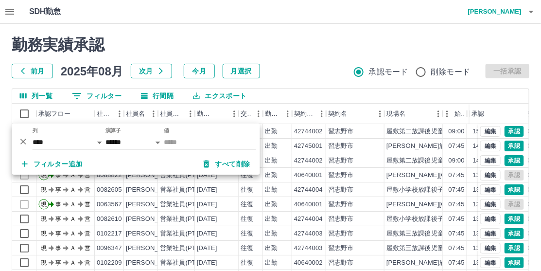
click at [287, 67] on div "前月 2025年08月 次月 今月 月選択 承認モード 削除モード 一括承認" at bounding box center [271, 71] width 518 height 15
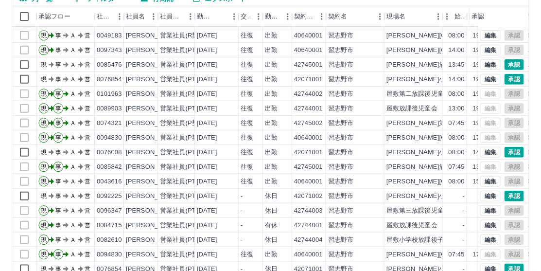
scroll to position [140, 0]
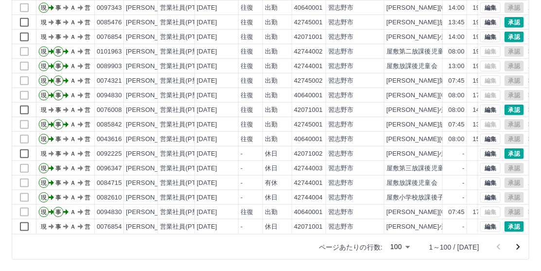
click at [521, 246] on icon "次のページへ" at bounding box center [519, 247] width 12 height 12
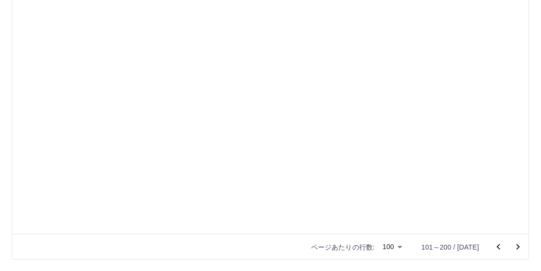
scroll to position [0, 0]
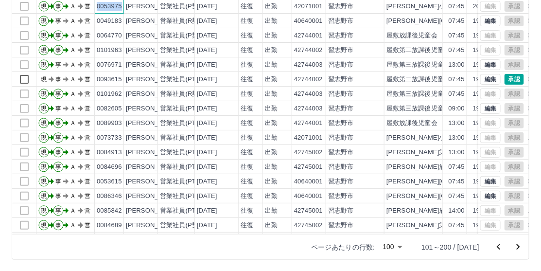
drag, startPoint x: 97, startPoint y: 4, endPoint x: 122, endPoint y: 5, distance: 24.8
click at [123, 5] on div "0053975" at bounding box center [109, 6] width 29 height 15
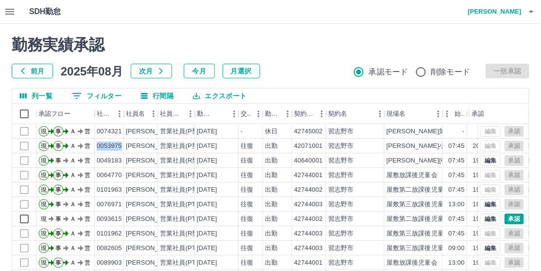
click at [106, 97] on button "0 フィルター" at bounding box center [96, 95] width 65 height 15
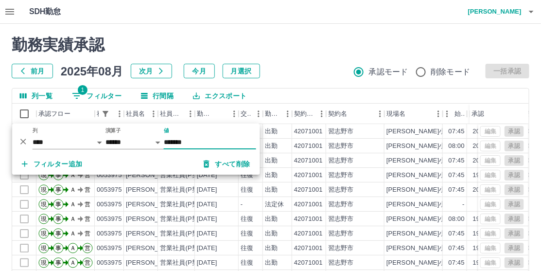
type input "*******"
click at [320, 51] on h2 "勤務実績承認" at bounding box center [271, 44] width 518 height 18
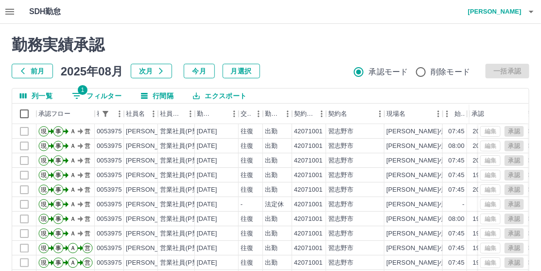
click at [93, 93] on button "1 フィルター" at bounding box center [96, 95] width 65 height 15
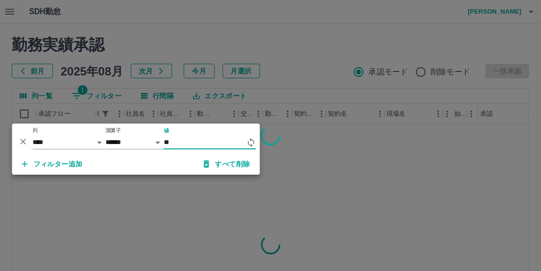
type input "*"
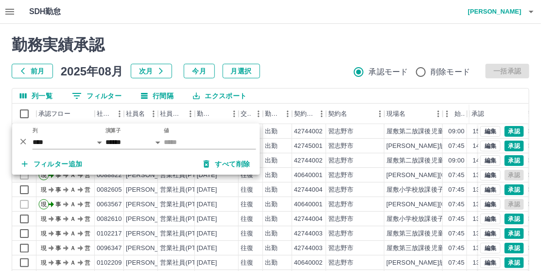
click at [302, 58] on div "勤務実績承認 前月 2025年08月 次月 今月 月選択 承認モード 削除モード 一括承認" at bounding box center [271, 56] width 518 height 43
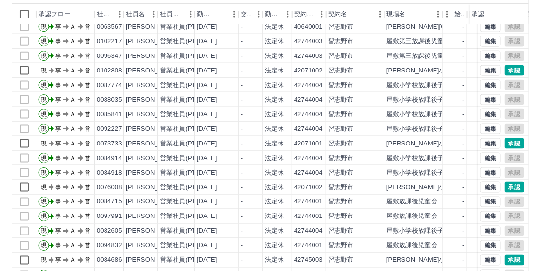
scroll to position [140, 0]
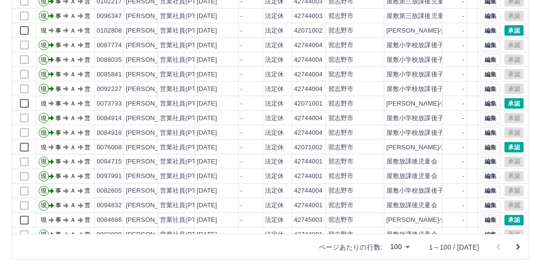
click at [521, 248] on icon "次のページへ" at bounding box center [519, 247] width 12 height 12
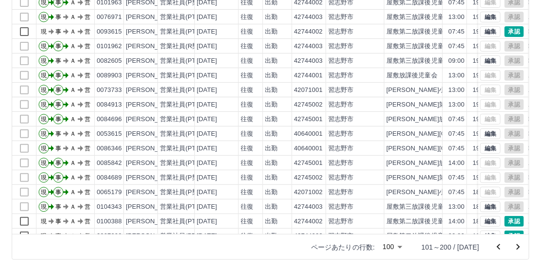
scroll to position [97, 0]
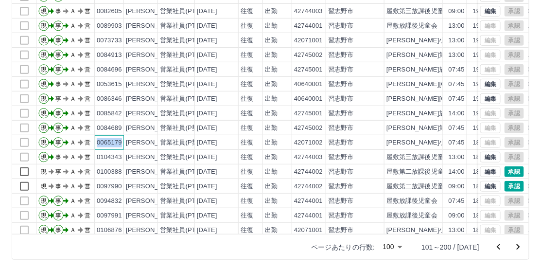
drag, startPoint x: 97, startPoint y: 140, endPoint x: 122, endPoint y: 140, distance: 24.8
click at [122, 140] on div "0065179" at bounding box center [109, 142] width 29 height 15
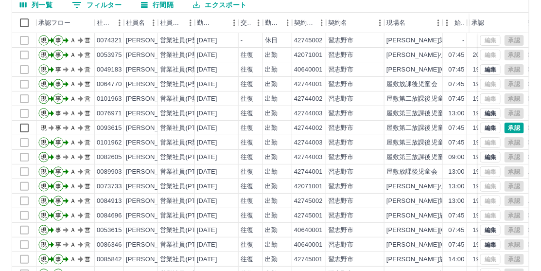
scroll to position [0, 0]
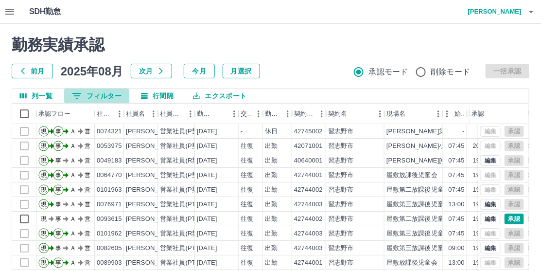
click at [100, 99] on button "0 フィルター" at bounding box center [96, 95] width 65 height 15
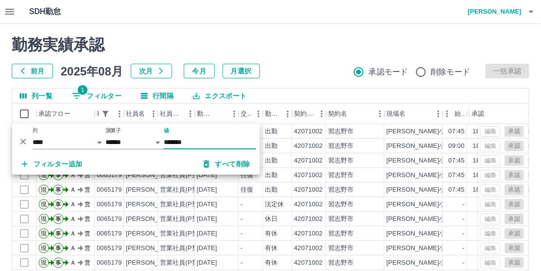
type input "*******"
click at [304, 58] on div "勤務実績承認 前月 2025年08月 次月 今月 月選択 承認モード 削除モード 一括承認" at bounding box center [271, 56] width 518 height 43
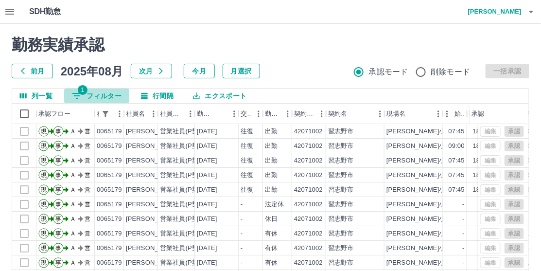
click at [108, 95] on button "1 フィルター" at bounding box center [96, 95] width 65 height 15
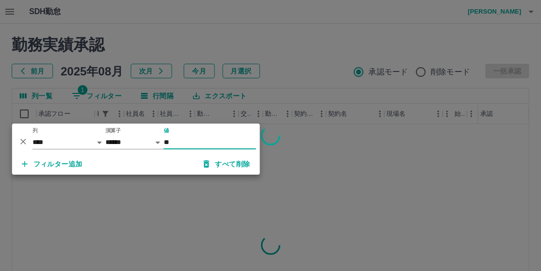
type input "*"
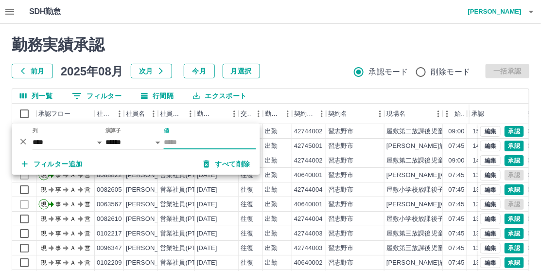
click at [288, 64] on div "前月 2025年08月 次月 今月 月選択 承認モード 削除モード 一括承認" at bounding box center [271, 71] width 518 height 15
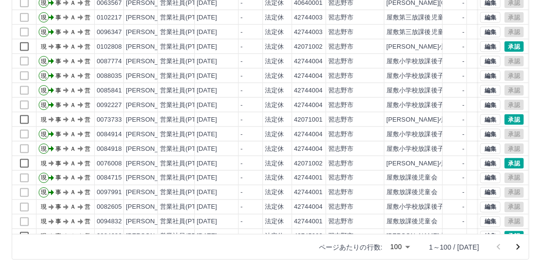
scroll to position [340, 0]
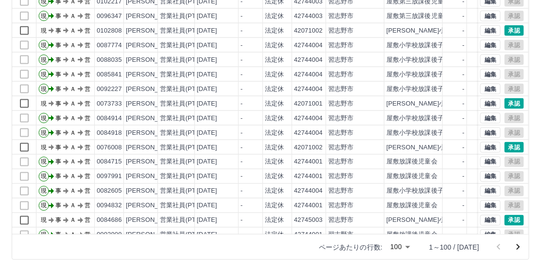
click at [519, 248] on icon "次のページへ" at bounding box center [519, 247] width 12 height 12
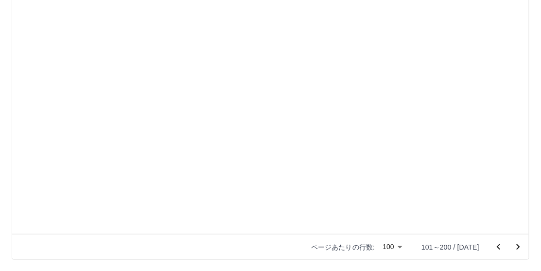
scroll to position [0, 0]
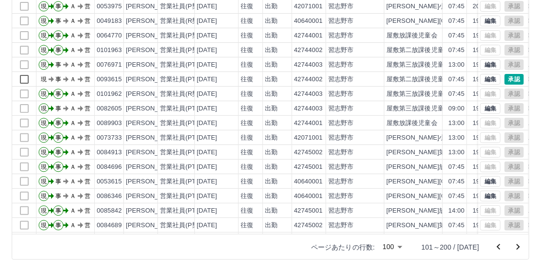
click at [519, 248] on icon "次のページへ" at bounding box center [519, 247] width 12 height 12
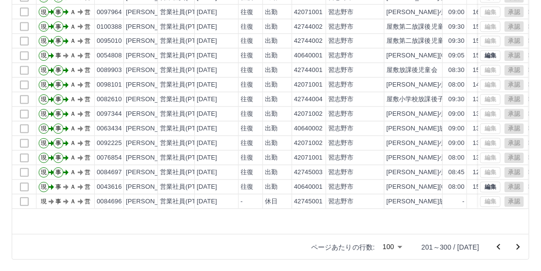
scroll to position [486, 0]
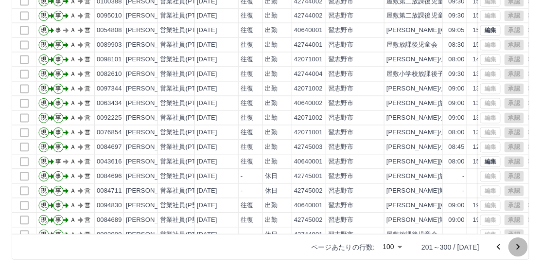
click at [515, 246] on icon "次のページへ" at bounding box center [519, 247] width 12 height 12
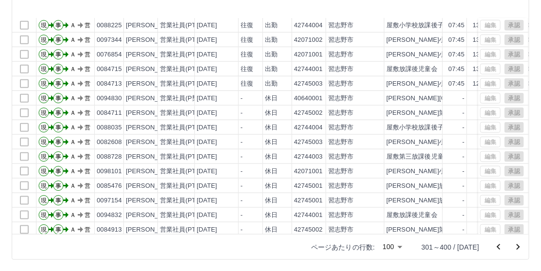
scroll to position [292, 0]
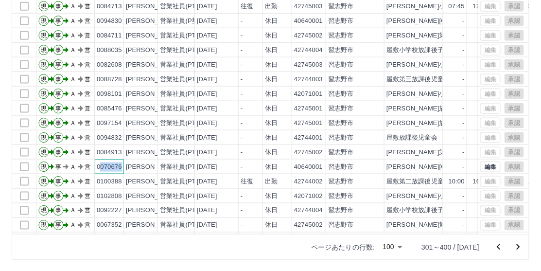
drag, startPoint x: 98, startPoint y: 164, endPoint x: 121, endPoint y: 165, distance: 22.4
click at [120, 165] on div "0070676" at bounding box center [109, 166] width 25 height 9
click at [146, 160] on div "[PERSON_NAME]" at bounding box center [141, 166] width 34 height 15
drag, startPoint x: 96, startPoint y: 166, endPoint x: 125, endPoint y: 167, distance: 28.7
click at [125, 167] on div "現 事 Ａ 営 0070676 [PERSON_NAME] 営業社員(PT契約) [DATE] - 休日 40640001 [GEOGRAPHIC_DATA]…" at bounding box center [320, 166] width 616 height 15
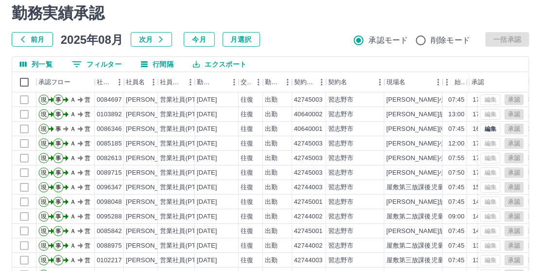
scroll to position [0, 0]
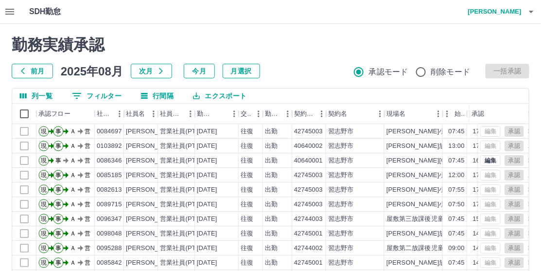
click at [106, 95] on button "0 フィルター" at bounding box center [96, 95] width 65 height 15
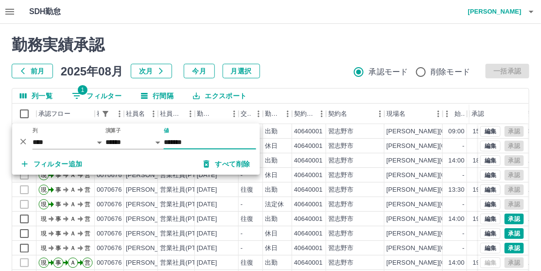
type input "*******"
click at [288, 62] on div "勤務実績承認 前月 2025年08月 次月 今月 月選択 承認モード 削除モード 一括承認" at bounding box center [271, 56] width 518 height 43
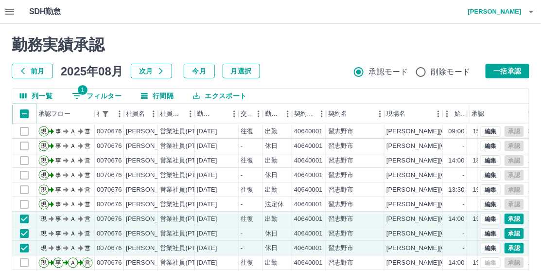
scroll to position [79, 0]
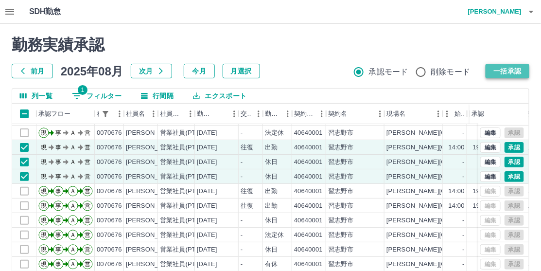
click at [505, 67] on button "一括承認" at bounding box center [508, 71] width 44 height 15
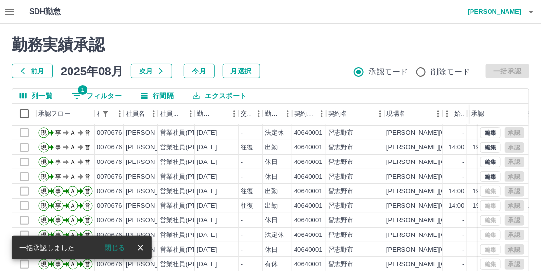
click at [341, 48] on h2 "勤務実績承認" at bounding box center [271, 44] width 518 height 18
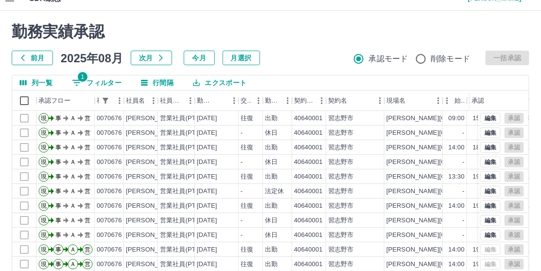
scroll to position [0, 0]
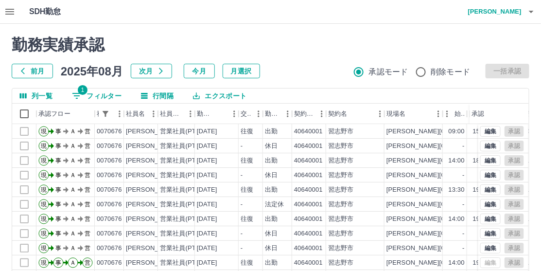
click at [326, 52] on h2 "勤務実績承認" at bounding box center [271, 44] width 518 height 18
